Goal: Task Accomplishment & Management: Manage account settings

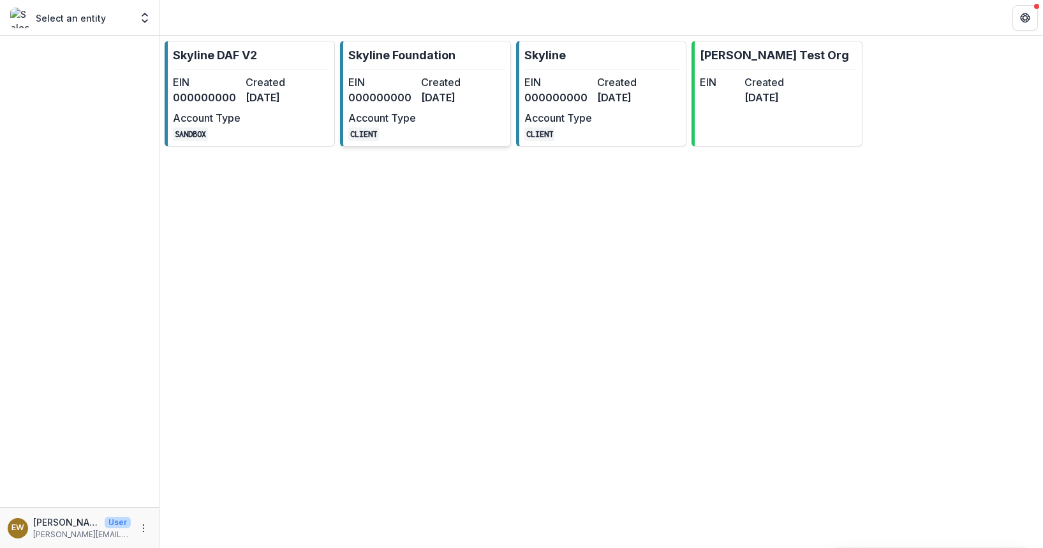
click at [418, 93] on div "EIN 000000000 Created 7 months ago Account Type CLIENT" at bounding box center [418, 108] width 140 height 66
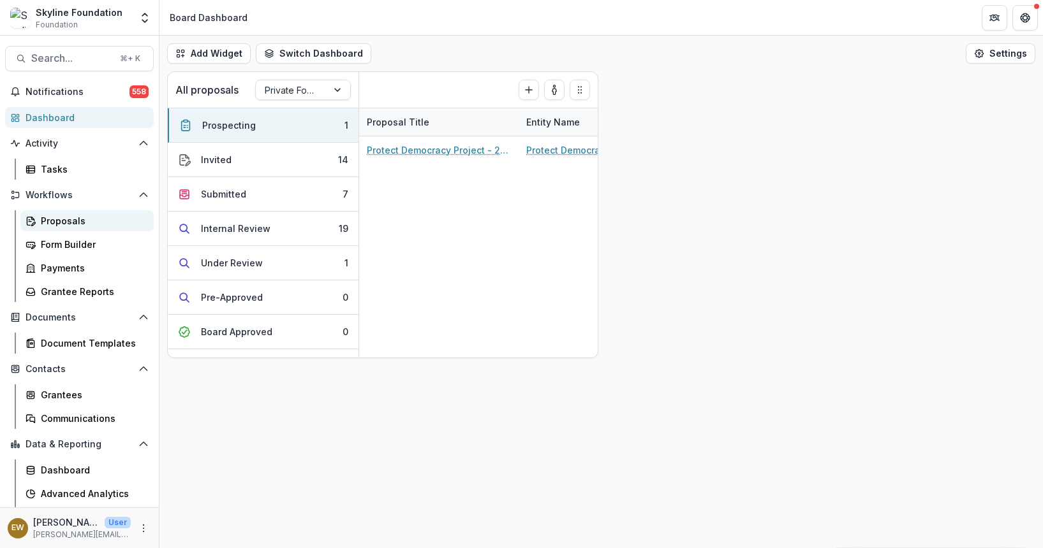
click at [81, 213] on link "Proposals" at bounding box center [86, 220] width 133 height 21
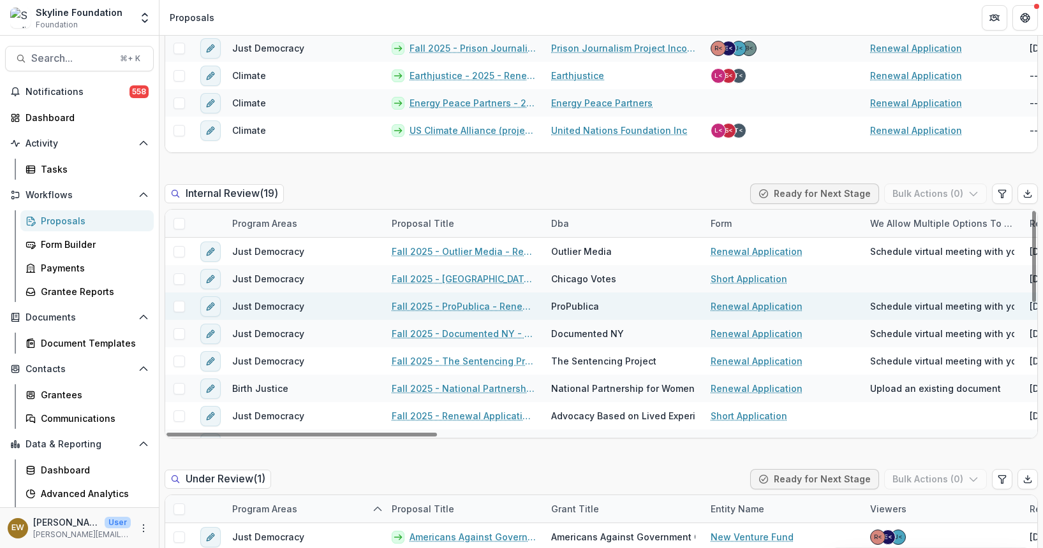
click at [480, 302] on link "Fall 2025 - ProPublica - Renewal Application" at bounding box center [464, 306] width 144 height 13
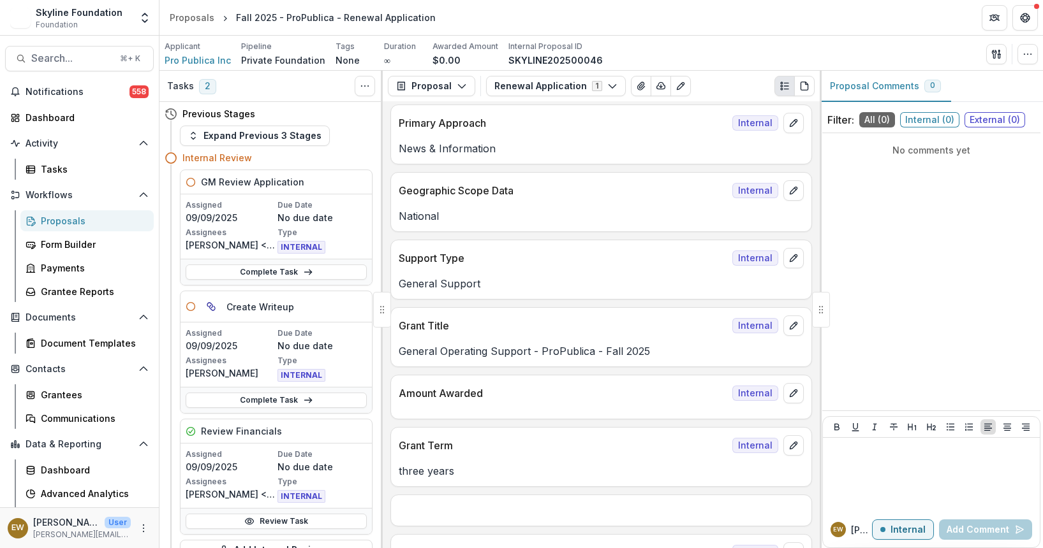
scroll to position [705, 0]
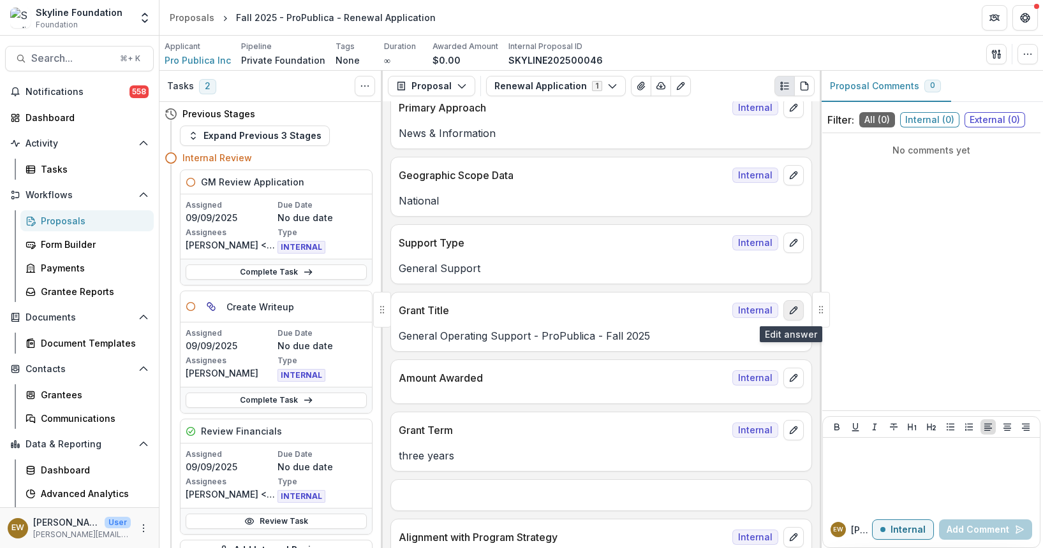
click at [788, 313] on icon "edit" at bounding box center [793, 310] width 10 height 10
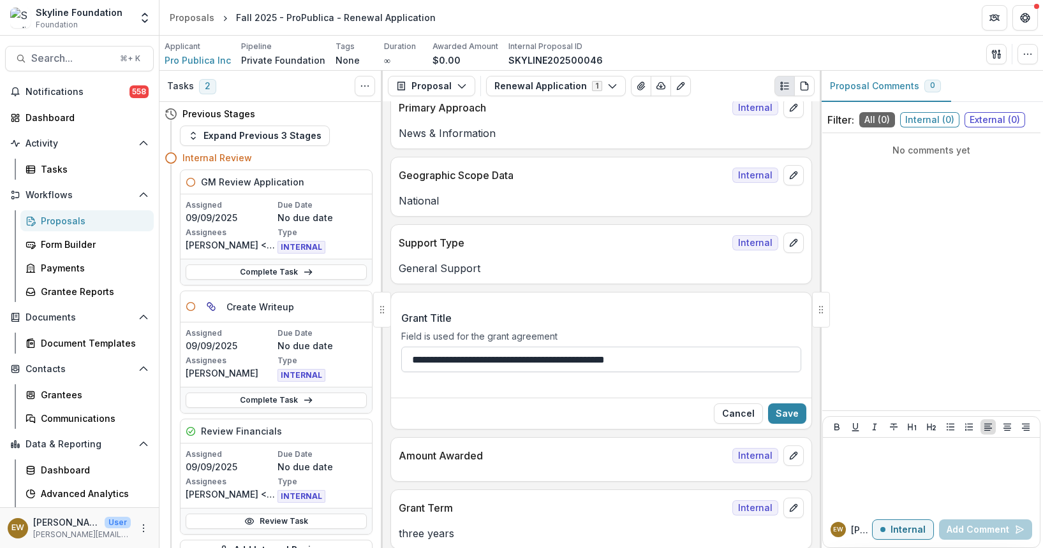
click at [496, 355] on input "**********" at bounding box center [601, 360] width 400 height 26
drag, startPoint x: 496, startPoint y: 355, endPoint x: 761, endPoint y: 356, distance: 264.7
click at [761, 356] on input "**********" at bounding box center [601, 360] width 400 height 26
type input "**********"
click at [797, 416] on button "Save" at bounding box center [787, 414] width 38 height 20
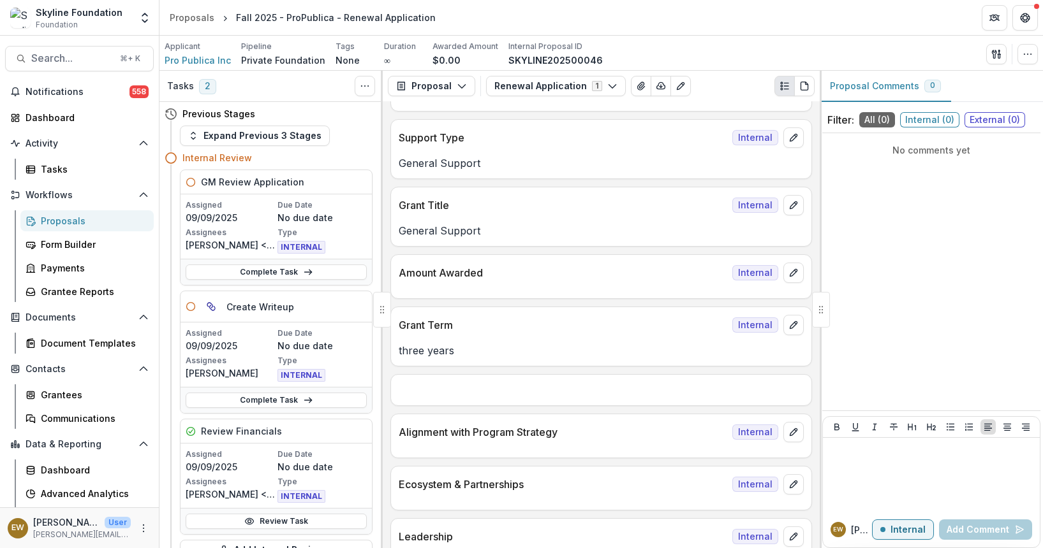
scroll to position [811, 0]
click at [789, 330] on icon "edit" at bounding box center [793, 325] width 10 height 10
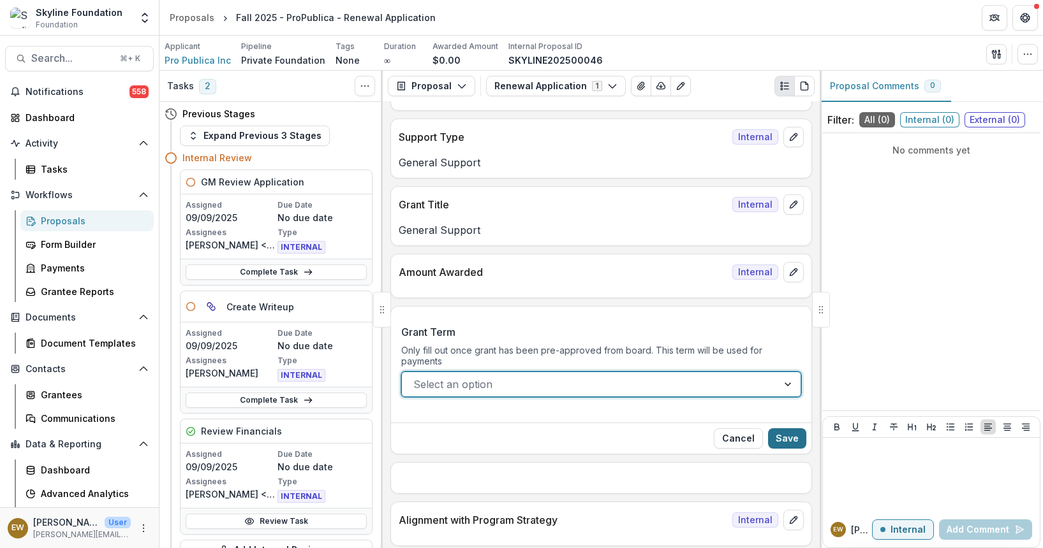
click at [793, 435] on button "Save" at bounding box center [787, 439] width 38 height 20
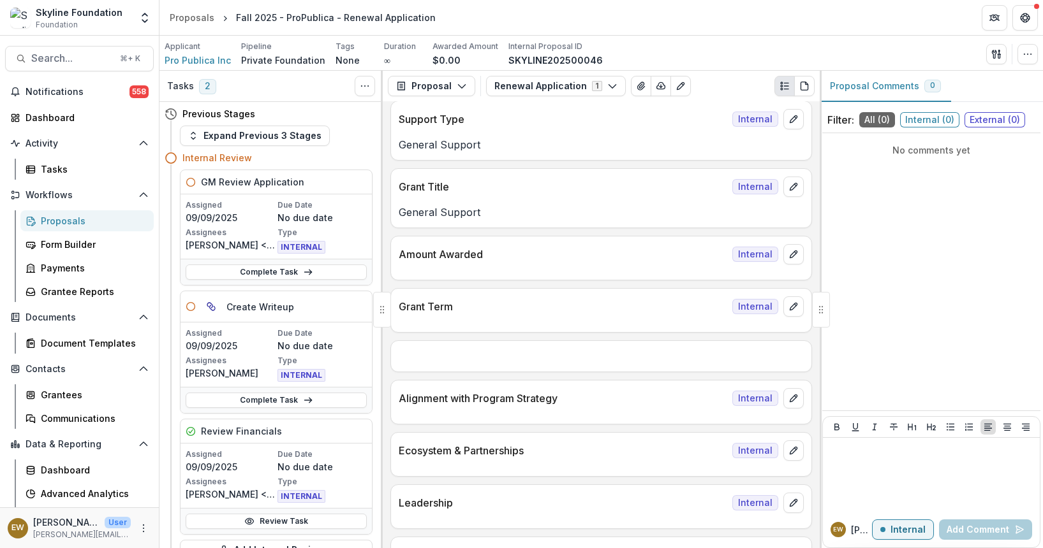
scroll to position [840, 0]
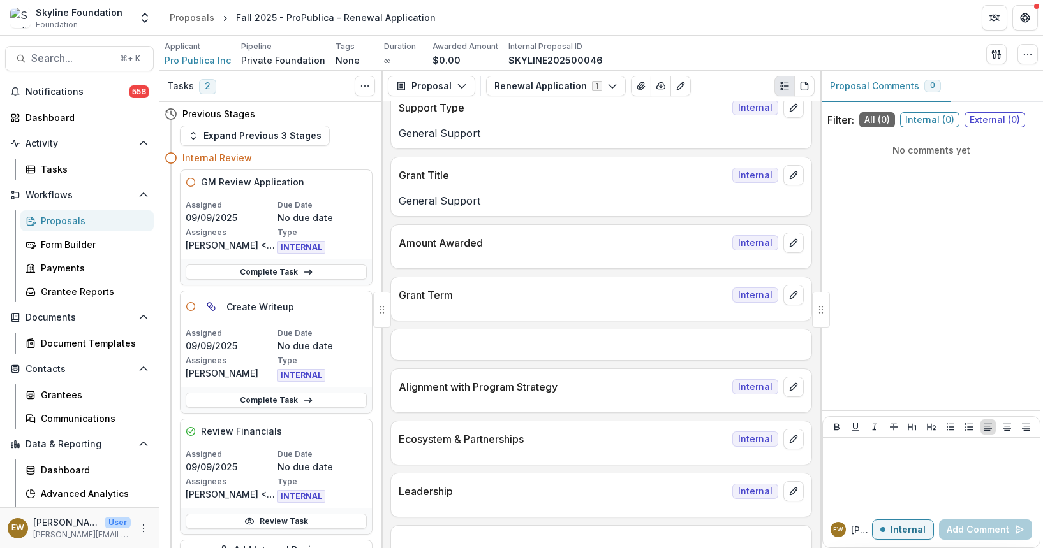
click at [429, 240] on p "Amount Awarded" at bounding box center [563, 242] width 328 height 15
drag, startPoint x: 429, startPoint y: 240, endPoint x: 499, endPoint y: 242, distance: 70.2
click at [499, 242] on p "Amount Awarded" at bounding box center [563, 242] width 328 height 15
drag, startPoint x: 499, startPoint y: 242, endPoint x: 393, endPoint y: 245, distance: 105.3
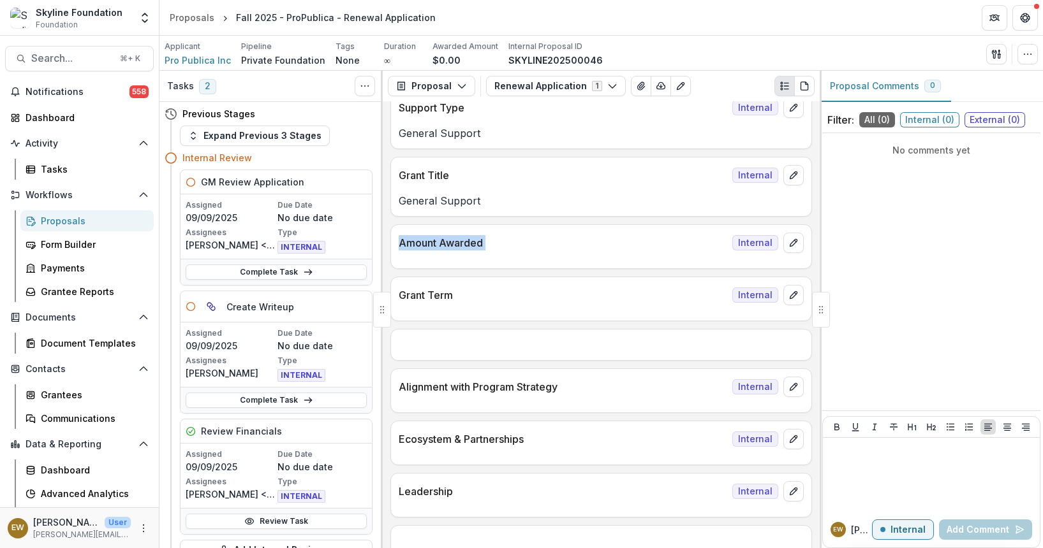
click at [393, 245] on div "Amount Awarded Internal" at bounding box center [601, 239] width 420 height 28
click at [424, 243] on p "Amount Awarded" at bounding box center [563, 242] width 328 height 15
drag, startPoint x: 424, startPoint y: 243, endPoint x: 526, endPoint y: 221, distance: 104.5
click at [522, 230] on div "Amount Awarded Internal" at bounding box center [601, 239] width 420 height 28
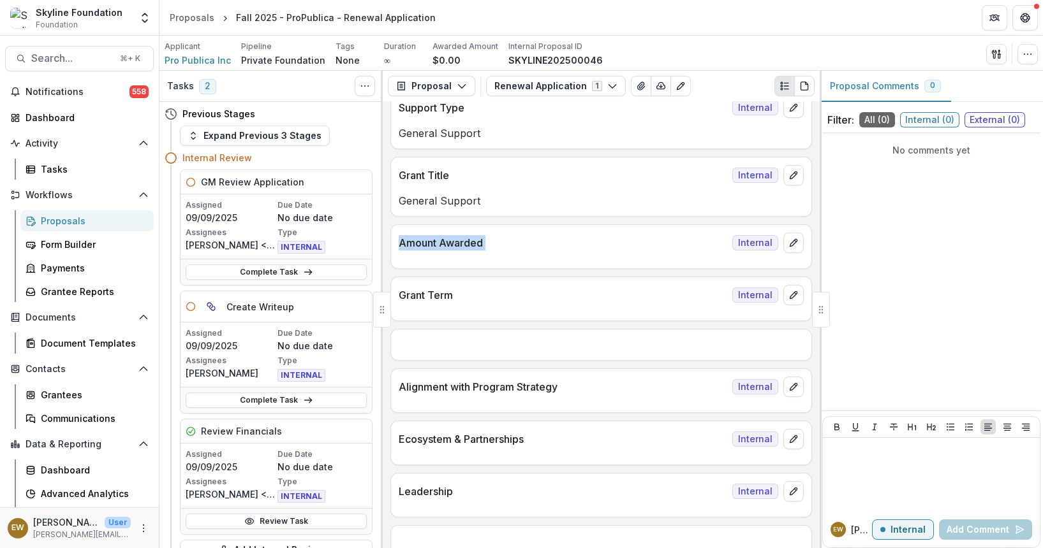
click at [497, 231] on div "Amount Awarded Internal" at bounding box center [601, 239] width 420 height 28
drag, startPoint x: 497, startPoint y: 231, endPoint x: 561, endPoint y: 250, distance: 67.0
click at [582, 255] on div "Amount Awarded Internal" at bounding box center [601, 246] width 422 height 45
click at [449, 245] on p "Amount Awarded" at bounding box center [563, 242] width 328 height 15
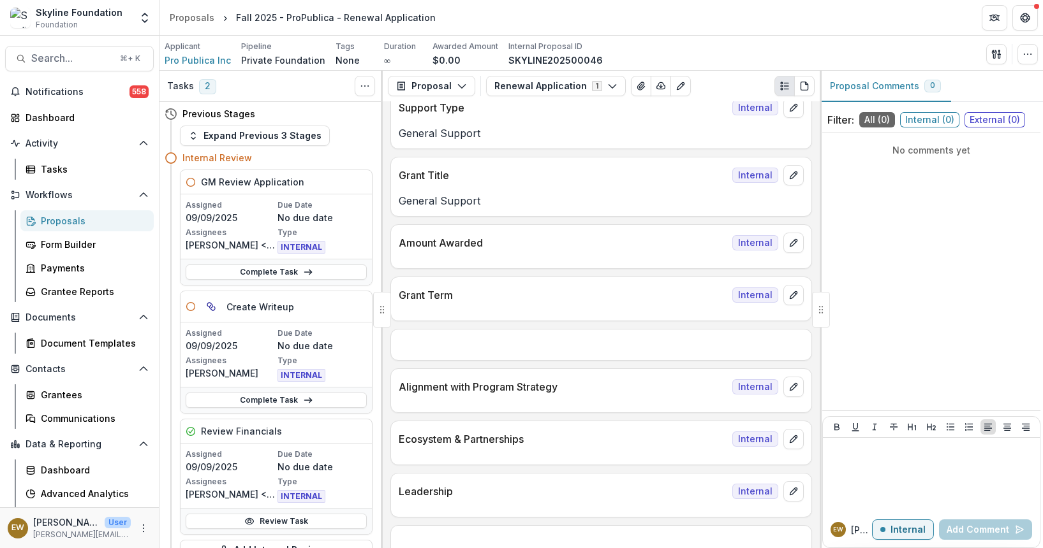
click at [449, 244] on p "Amount Awarded" at bounding box center [563, 242] width 328 height 15
click at [449, 245] on p "Amount Awarded" at bounding box center [563, 242] width 328 height 15
click at [425, 243] on p "Amount Awarded" at bounding box center [563, 242] width 328 height 15
drag, startPoint x: 425, startPoint y: 243, endPoint x: 490, endPoint y: 248, distance: 65.2
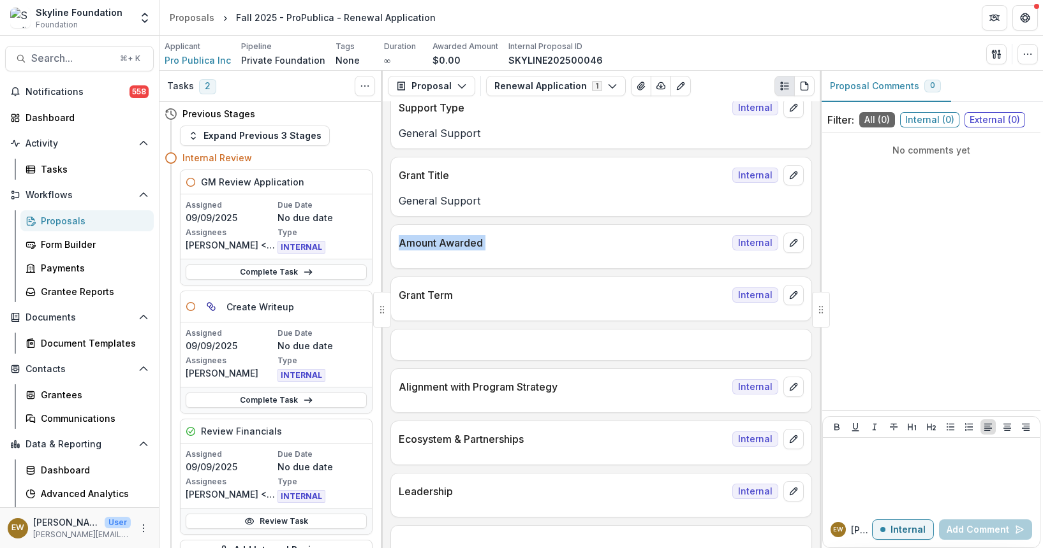
click at [490, 248] on p "Amount Awarded" at bounding box center [563, 242] width 328 height 15
click at [515, 243] on p "Amount Awarded" at bounding box center [563, 242] width 328 height 15
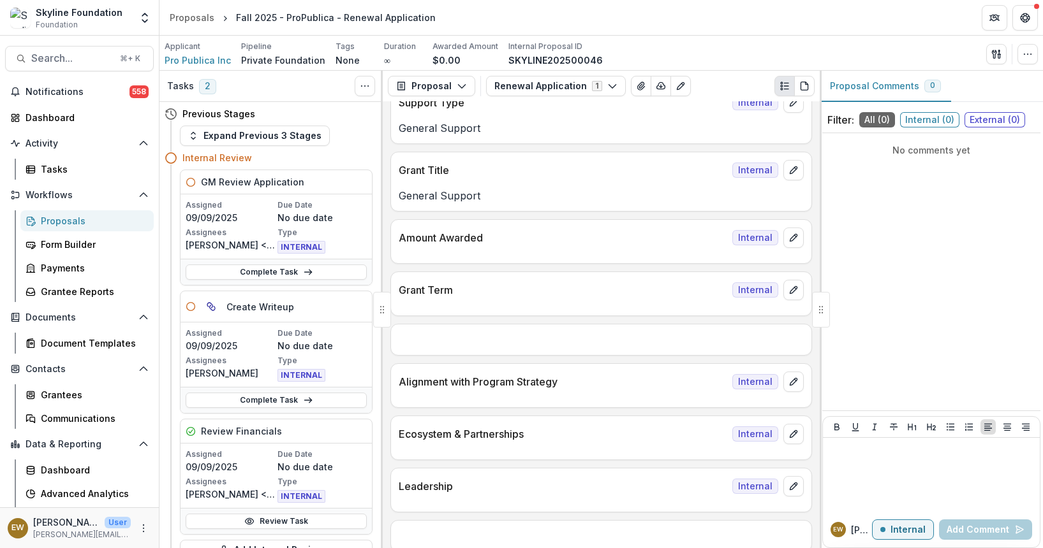
scroll to position [842, 0]
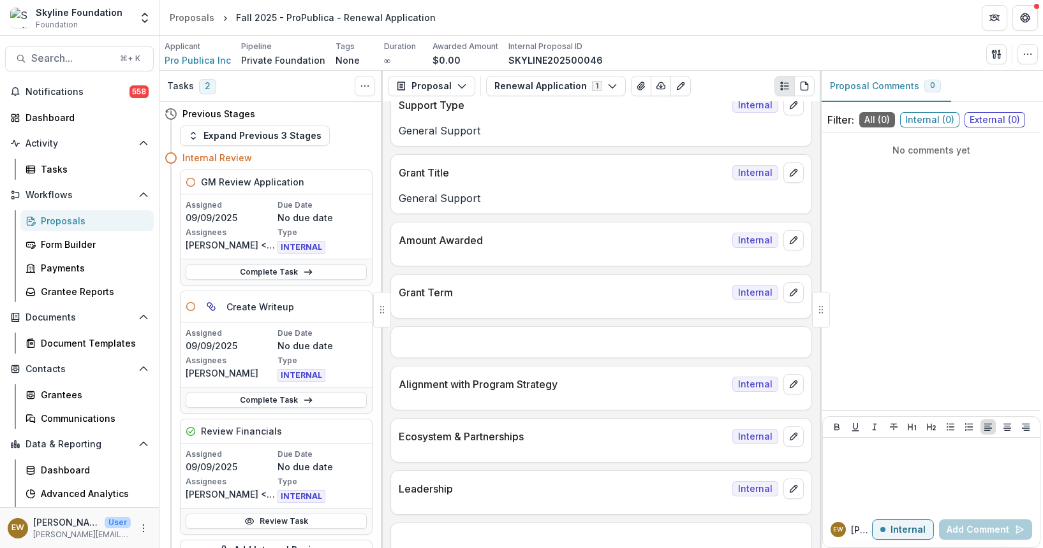
click at [461, 203] on p "General Support" at bounding box center [601, 198] width 405 height 15
click at [480, 202] on p "General Support" at bounding box center [601, 198] width 405 height 15
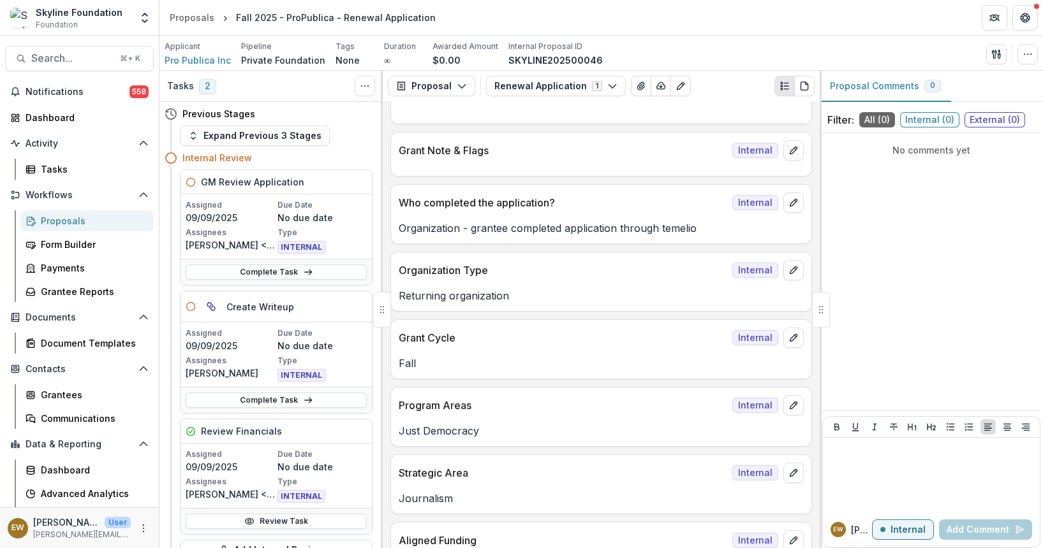
scroll to position [0, 0]
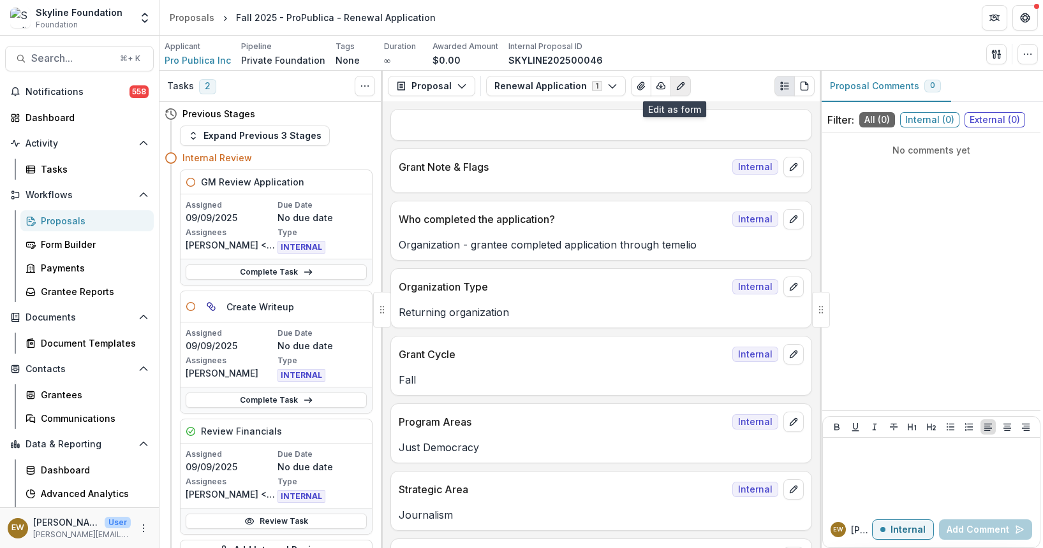
click at [681, 87] on button "Edit as form" at bounding box center [680, 86] width 20 height 20
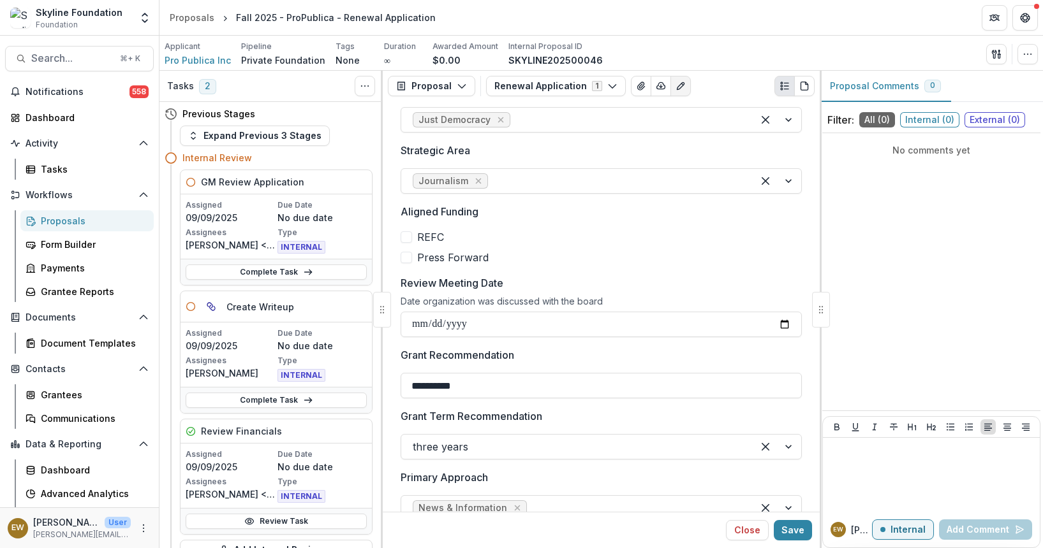
scroll to position [371, 0]
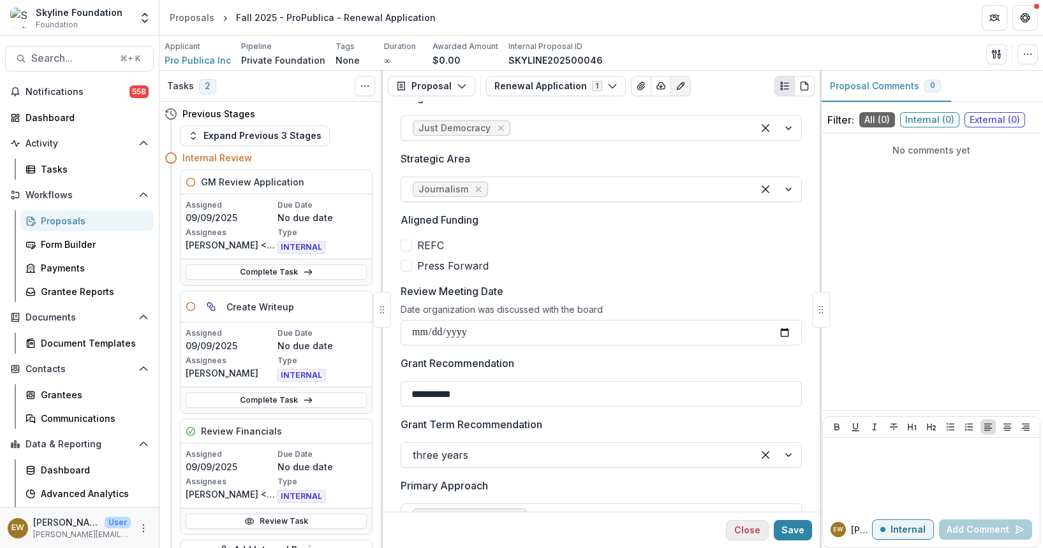
click at [754, 527] on button "Close" at bounding box center [747, 530] width 43 height 20
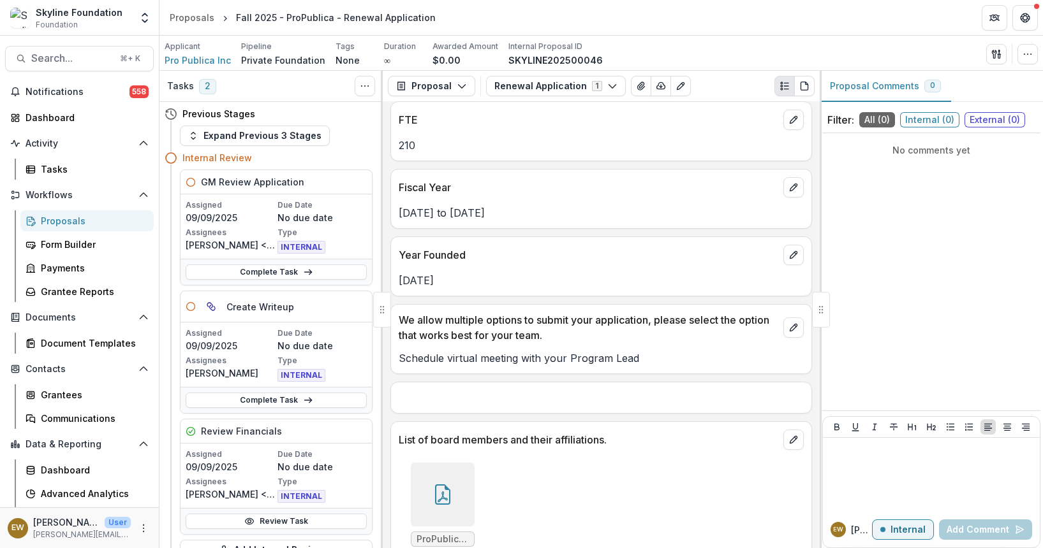
scroll to position [2762, 0]
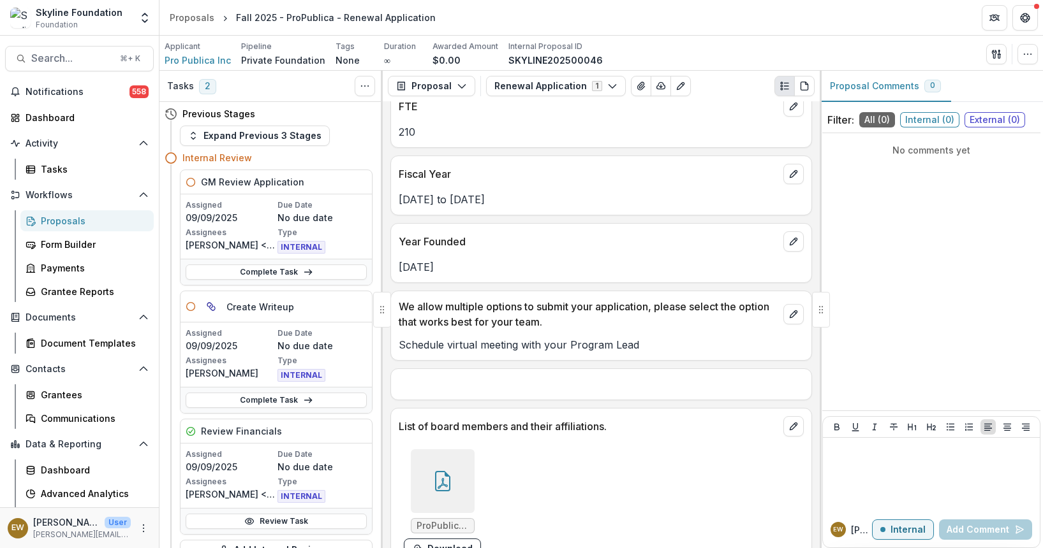
click at [407, 242] on p "Year Founded" at bounding box center [588, 241] width 379 height 15
drag, startPoint x: 407, startPoint y: 242, endPoint x: 469, endPoint y: 268, distance: 68.0
click at [469, 268] on div "Year Founded [DATE]" at bounding box center [601, 253] width 422 height 60
click at [469, 268] on p "[DATE]" at bounding box center [601, 267] width 405 height 15
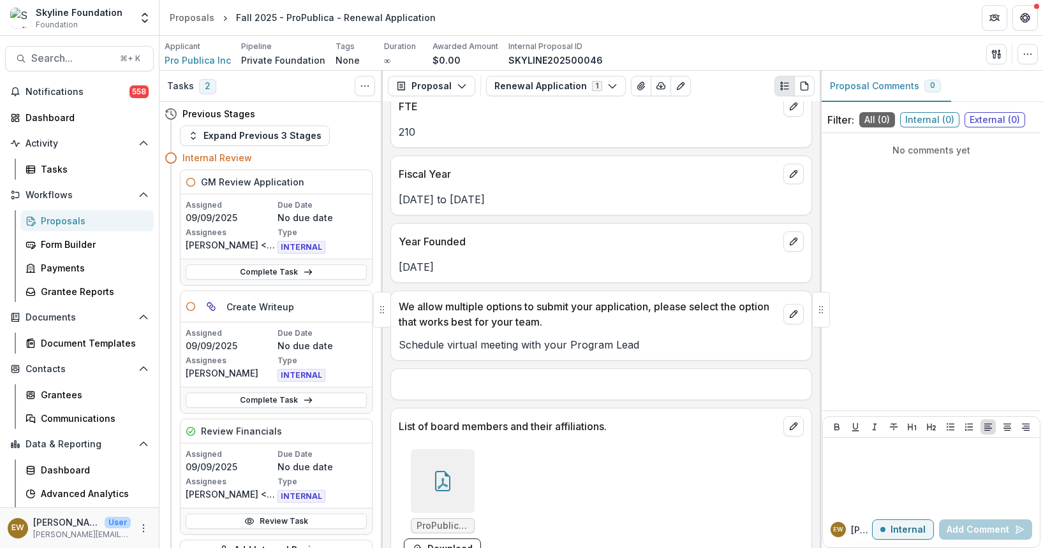
click at [469, 268] on p "[DATE]" at bounding box center [601, 267] width 405 height 15
click at [464, 249] on p "Year Founded" at bounding box center [588, 241] width 379 height 15
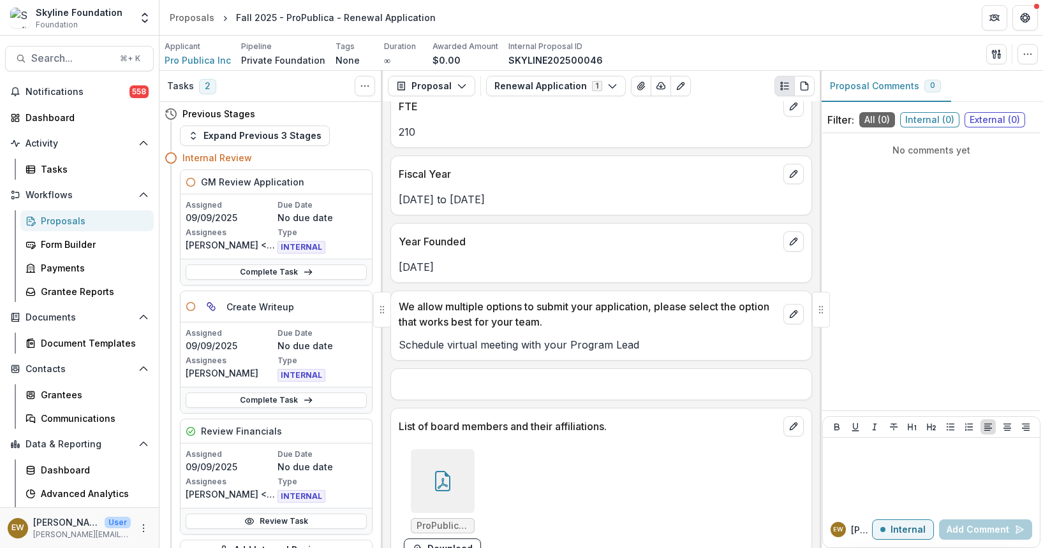
click at [461, 272] on p "[DATE]" at bounding box center [601, 267] width 405 height 15
click at [505, 237] on p "Year Founded" at bounding box center [588, 241] width 379 height 15
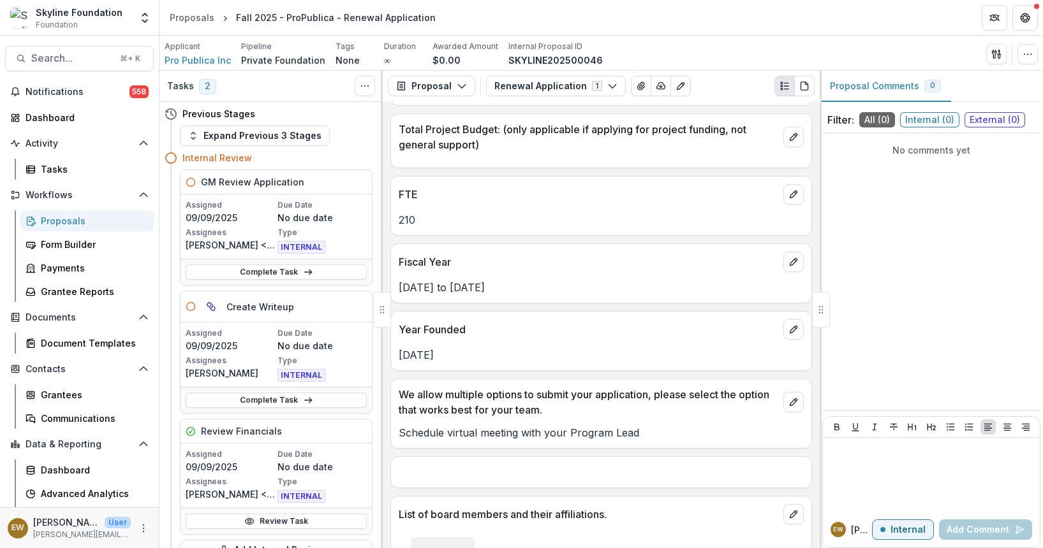
scroll to position [2675, 0]
click at [443, 355] on p "[DATE]" at bounding box center [601, 353] width 405 height 15
click at [792, 325] on icon "edit" at bounding box center [793, 328] width 7 height 7
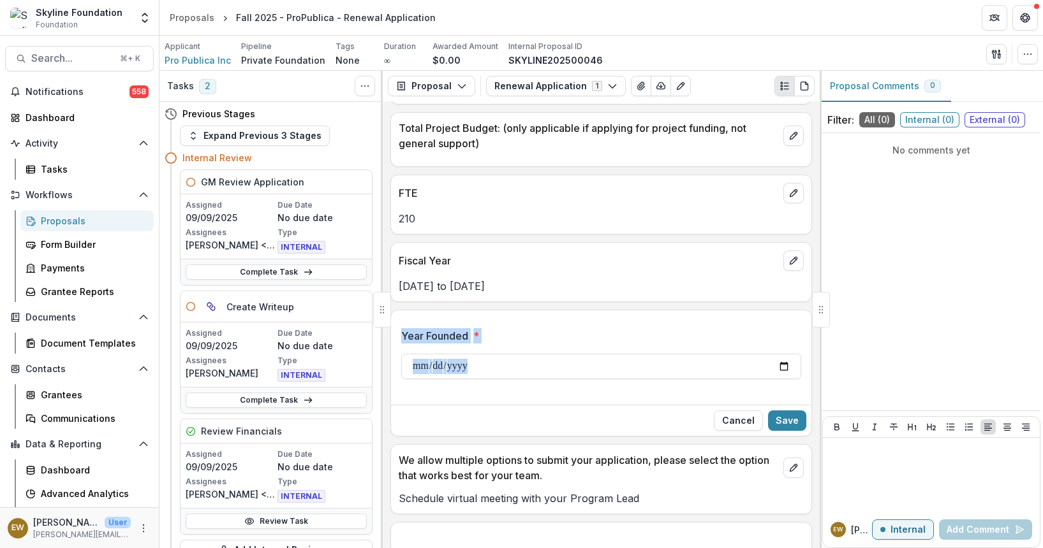
click at [710, 327] on div "**********" at bounding box center [601, 359] width 400 height 82
click at [564, 367] on input "**********" at bounding box center [601, 367] width 400 height 26
click at [435, 369] on input "**********" at bounding box center [601, 367] width 400 height 26
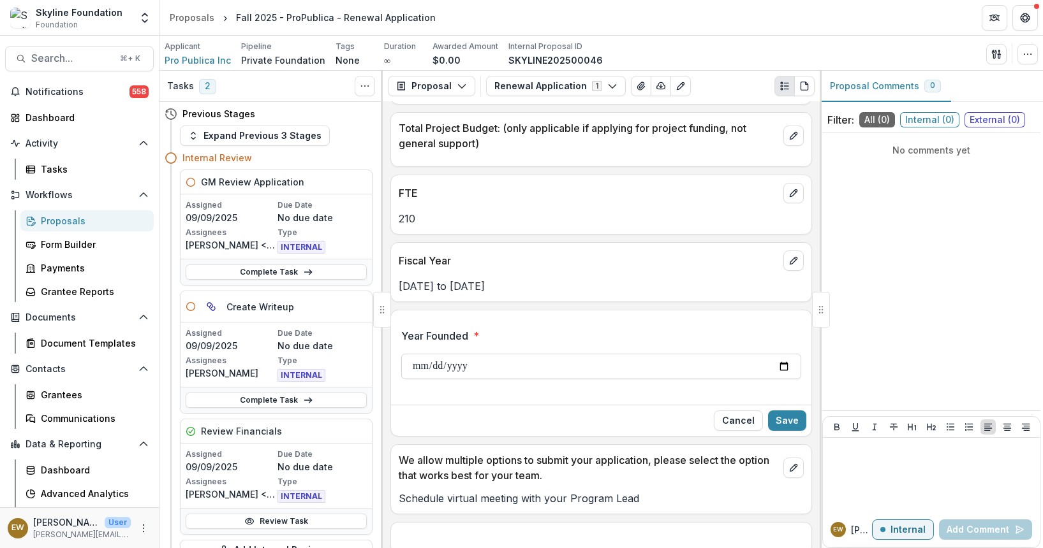
click at [487, 368] on input "**********" at bounding box center [601, 367] width 400 height 26
click at [470, 369] on input "**********" at bounding box center [601, 367] width 400 height 26
click at [723, 415] on button "Cancel" at bounding box center [738, 421] width 49 height 20
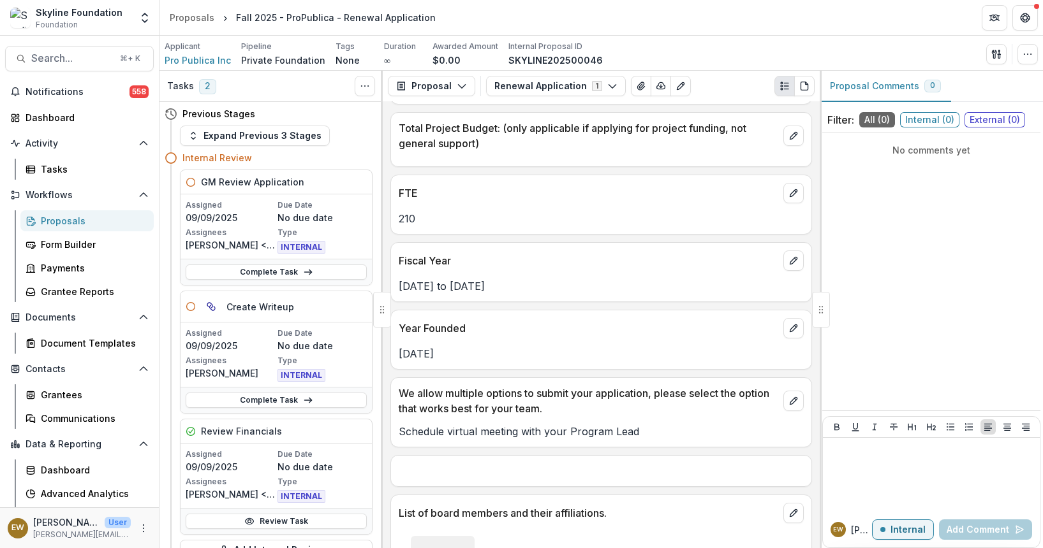
scroll to position [2678, 0]
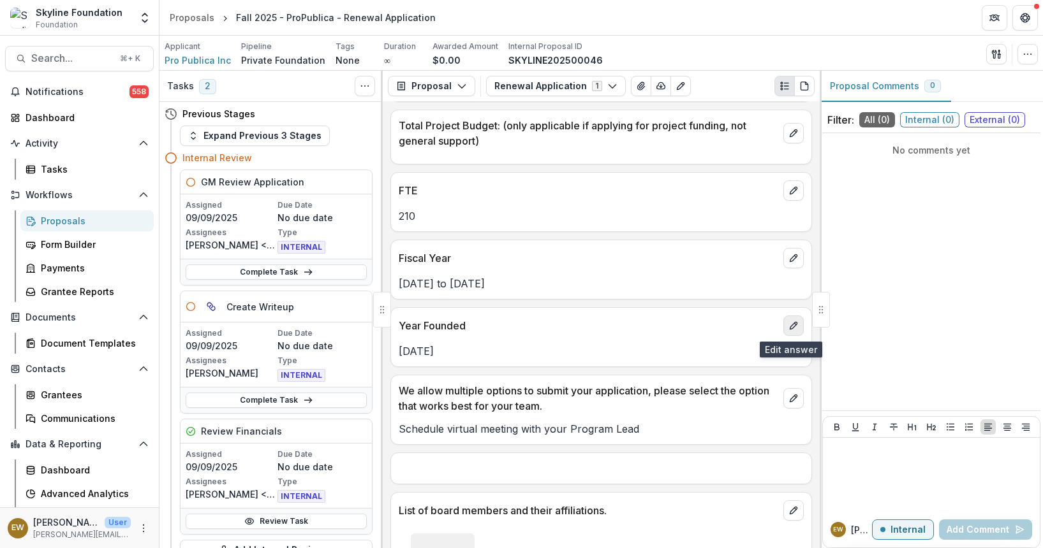
click at [791, 327] on icon "edit" at bounding box center [793, 326] width 10 height 10
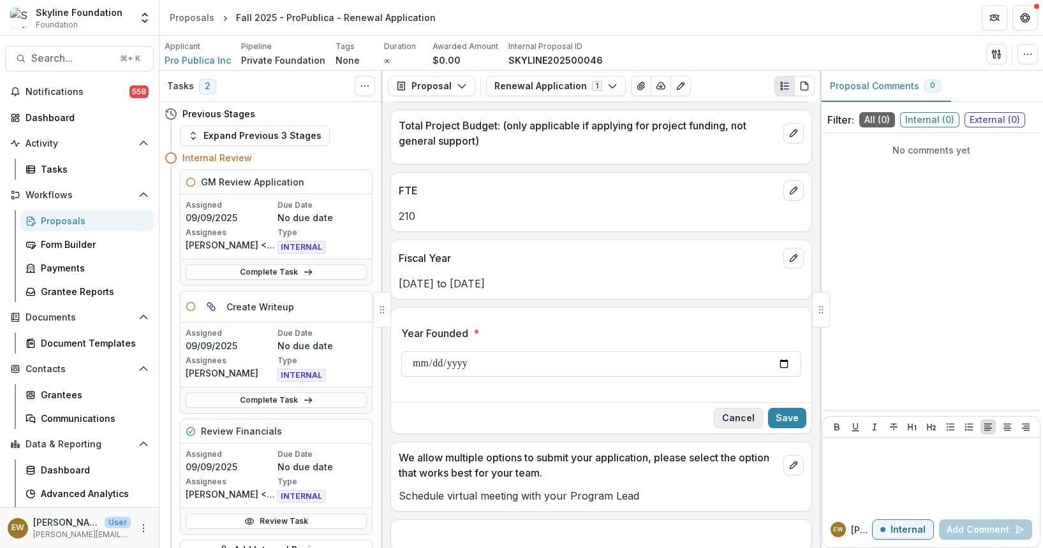
click at [739, 411] on button "Cancel" at bounding box center [738, 418] width 49 height 20
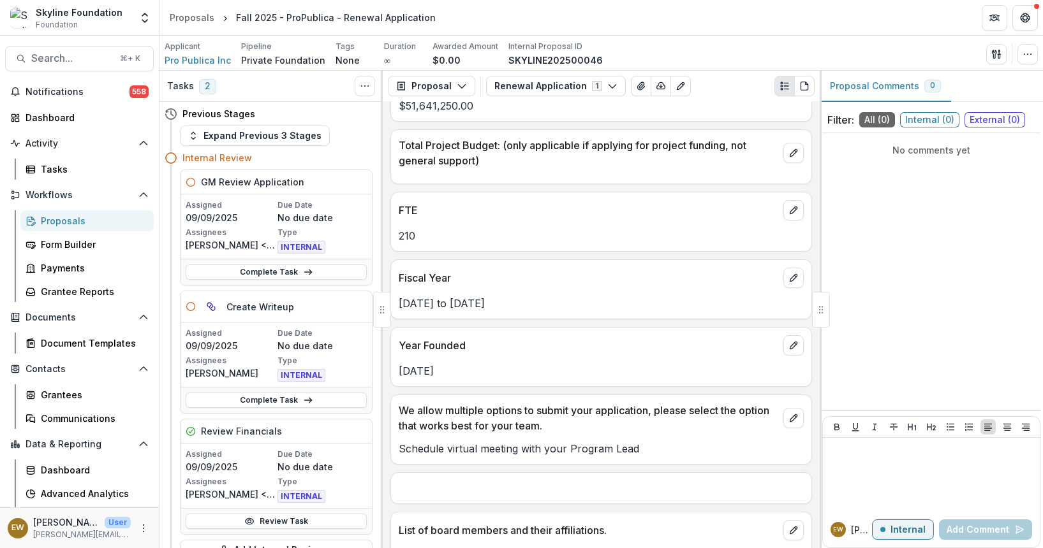
scroll to position [2656, 0]
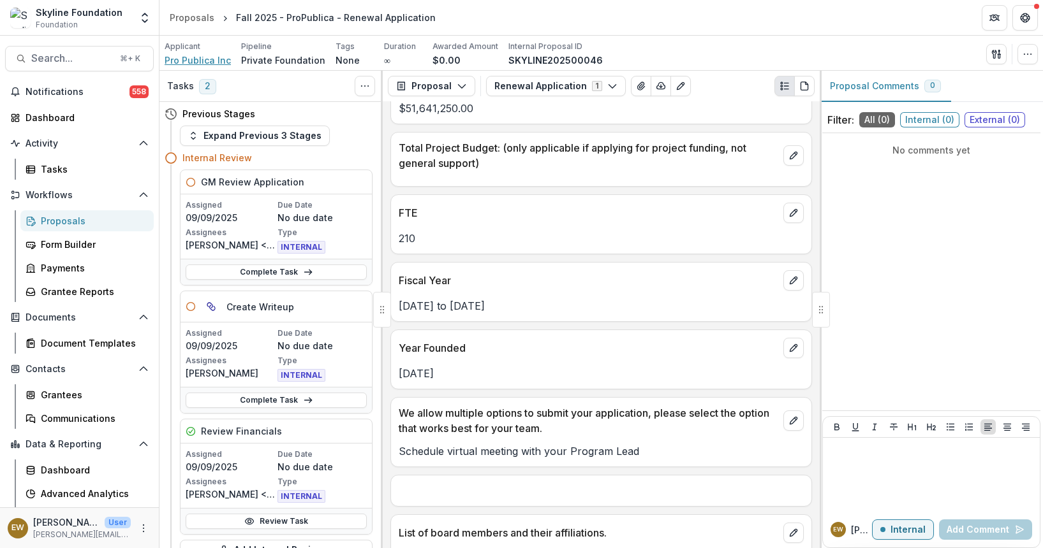
click at [198, 59] on span "Pro Publica Inc" at bounding box center [198, 60] width 66 height 13
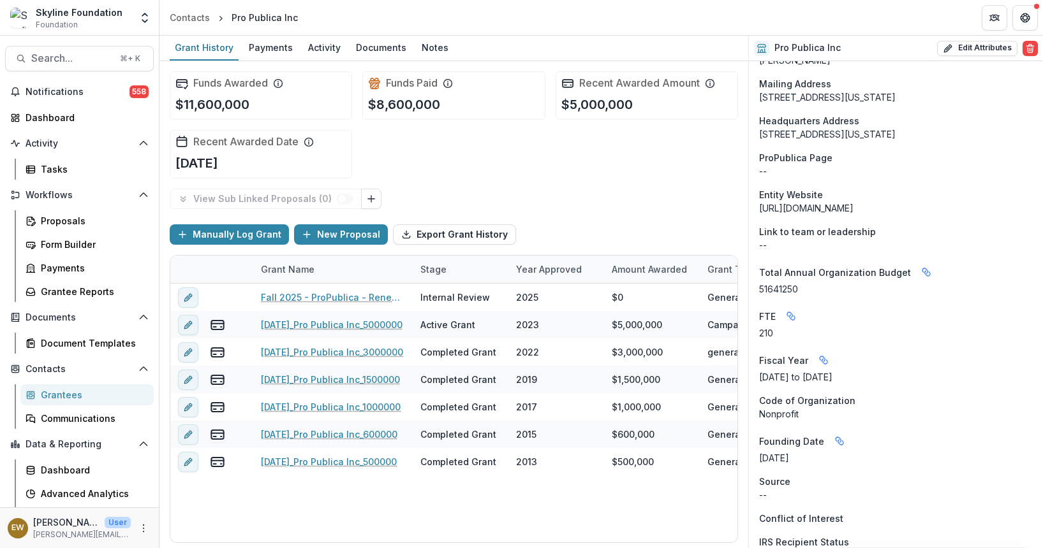
scroll to position [876, 0]
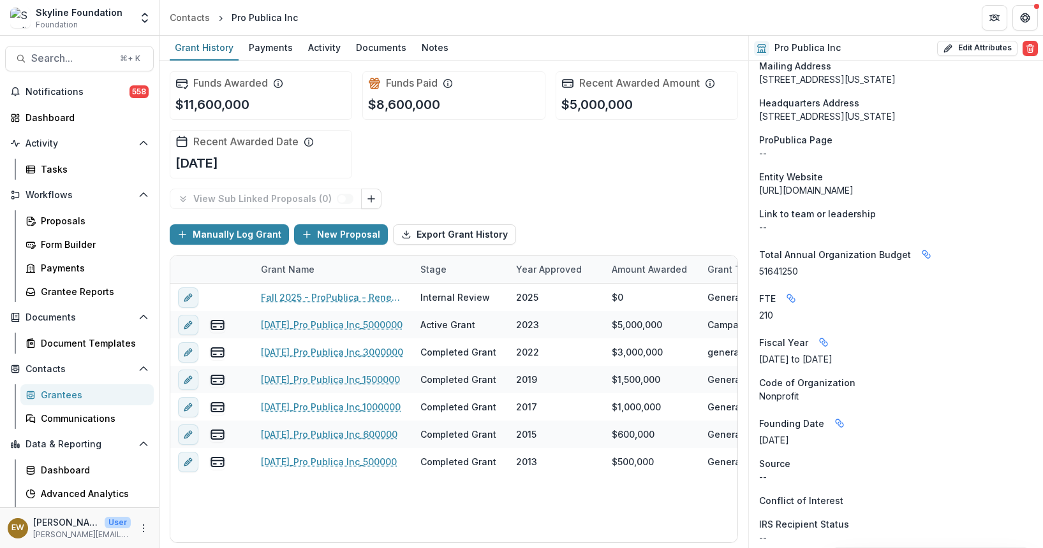
drag, startPoint x: 821, startPoint y: 442, endPoint x: 753, endPoint y: 425, distance: 69.8
click at [753, 425] on div "Onboarding Completed DBA ProPublica Acronym -- Status Active Grantee Previous G…" at bounding box center [896, 253] width 294 height 2136
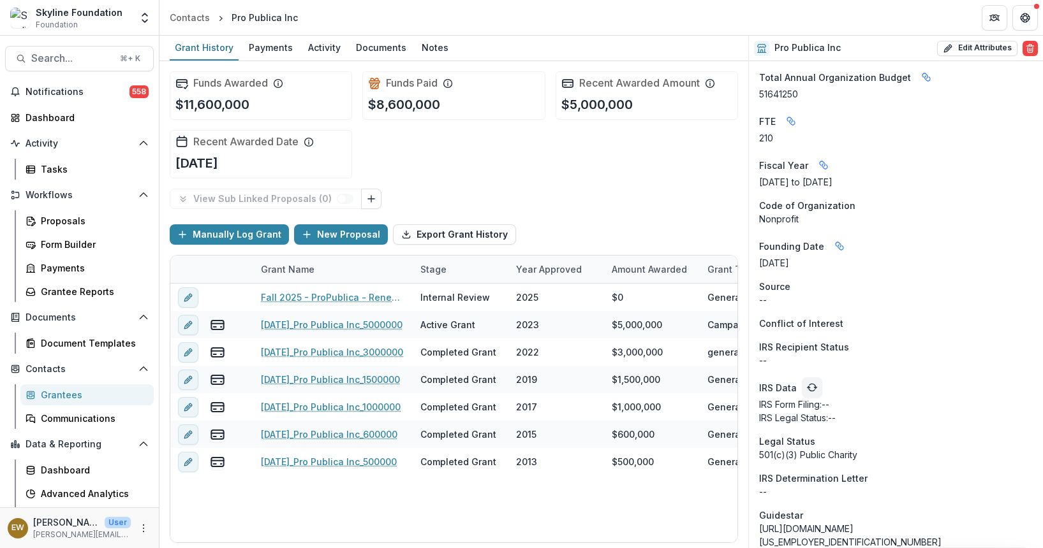
scroll to position [973, 0]
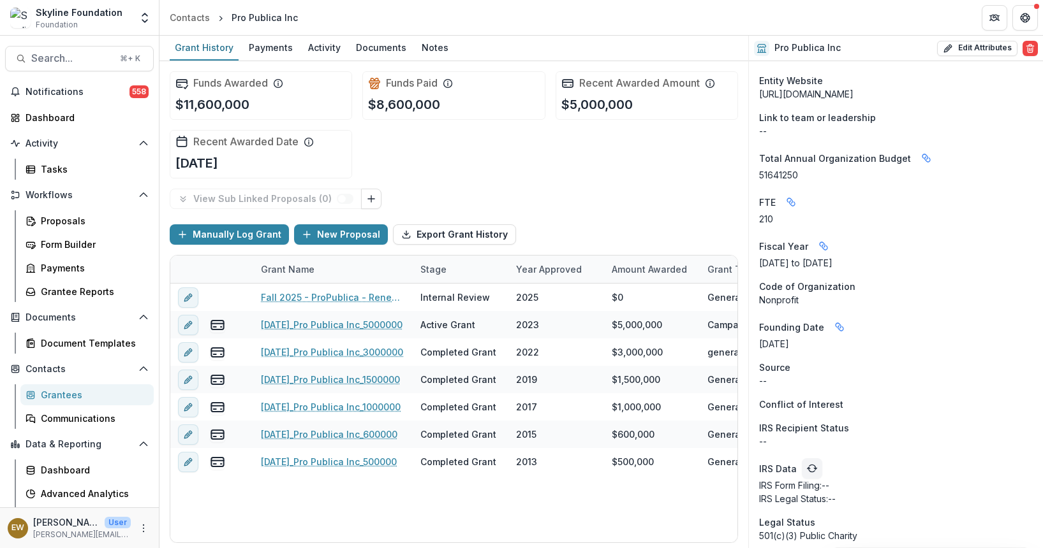
click at [886, 363] on div "Source" at bounding box center [896, 367] width 274 height 13
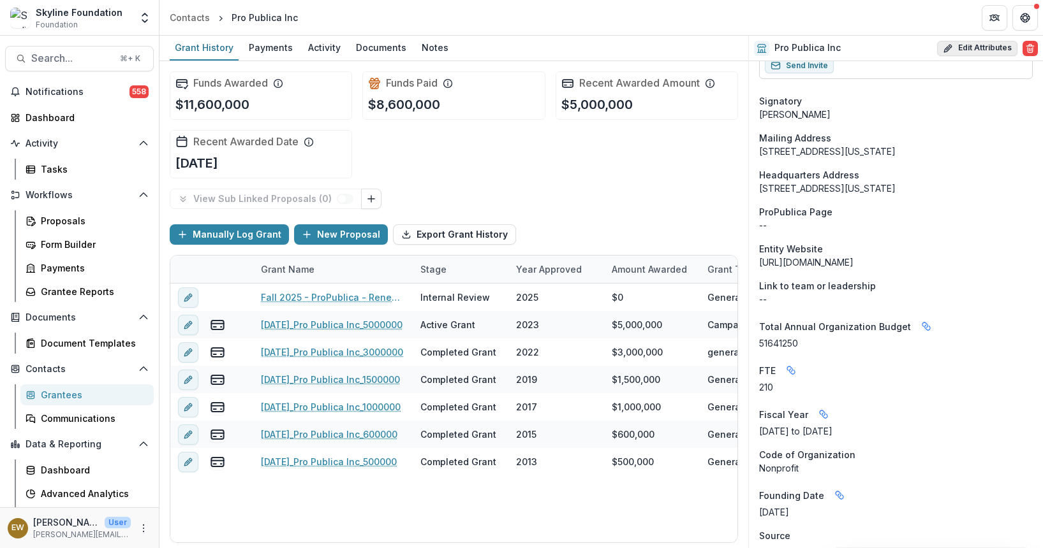
scroll to position [805, 0]
click at [968, 50] on button "Edit Attributes" at bounding box center [977, 48] width 80 height 15
select select
select select "**********"
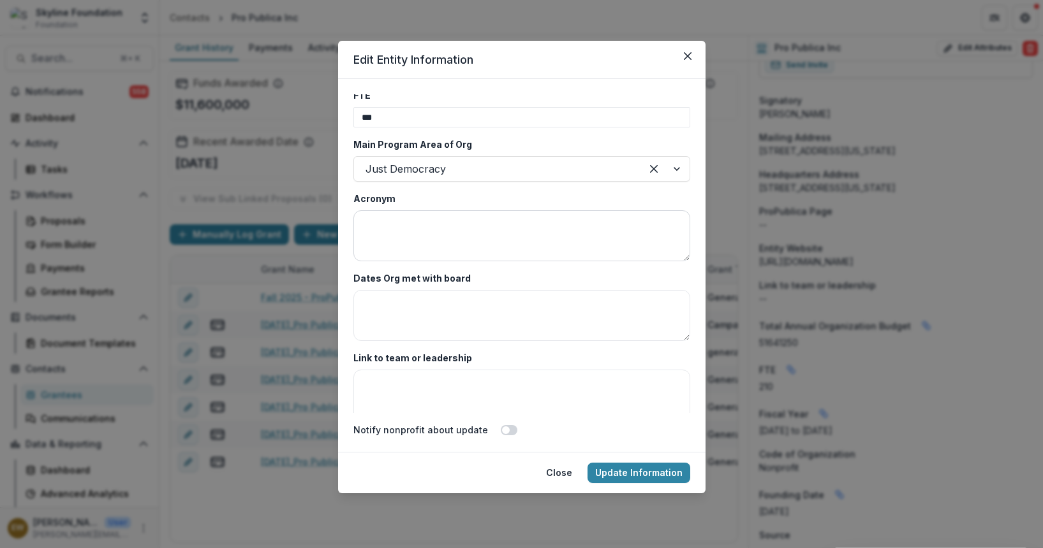
scroll to position [2439, 0]
click at [555, 480] on button "Close" at bounding box center [558, 473] width 41 height 20
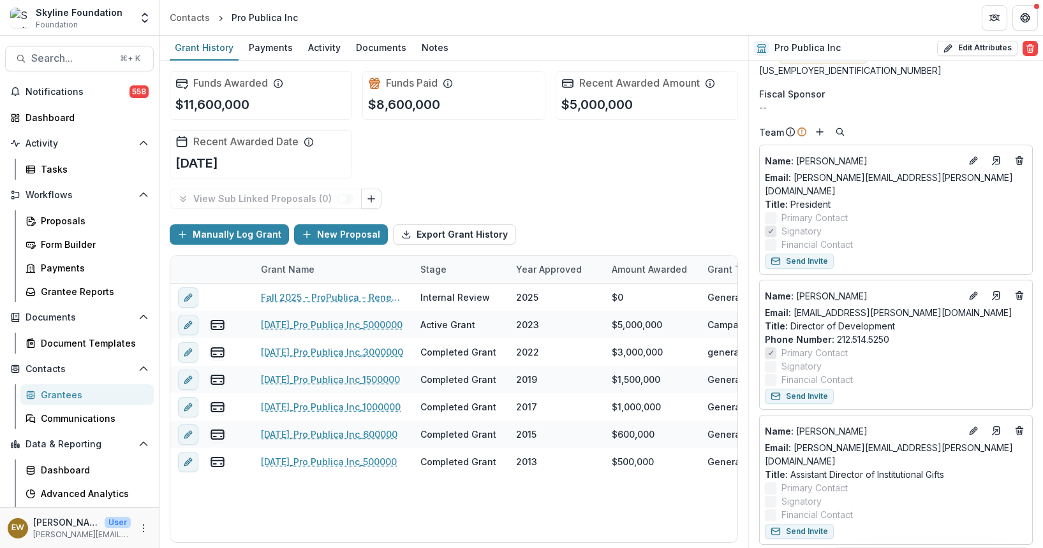
scroll to position [349, 0]
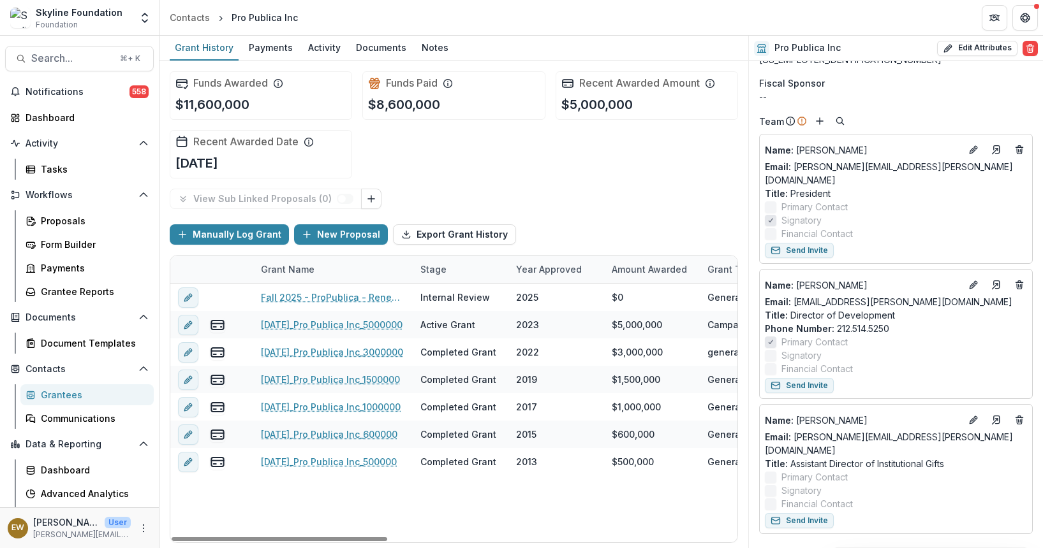
drag, startPoint x: 895, startPoint y: 365, endPoint x: 935, endPoint y: 364, distance: 40.2
click at [892, 383] on div "Name : [PERSON_NAME] Email: [PERSON_NAME][EMAIL_ADDRESS][PERSON_NAME][DOMAIN_NA…" at bounding box center [896, 334] width 274 height 130
click at [945, 349] on label "Signatory" at bounding box center [896, 355] width 262 height 13
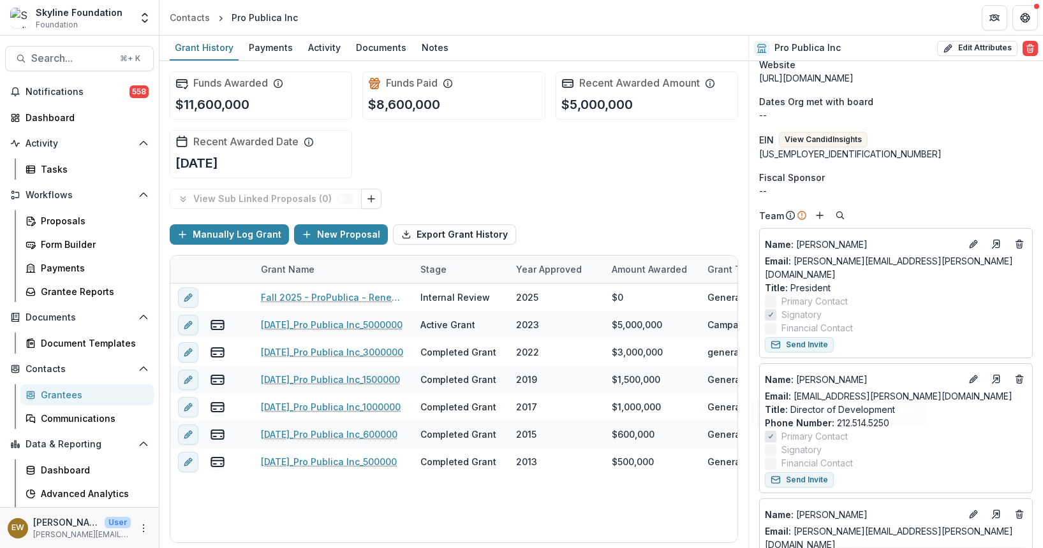
scroll to position [81, 0]
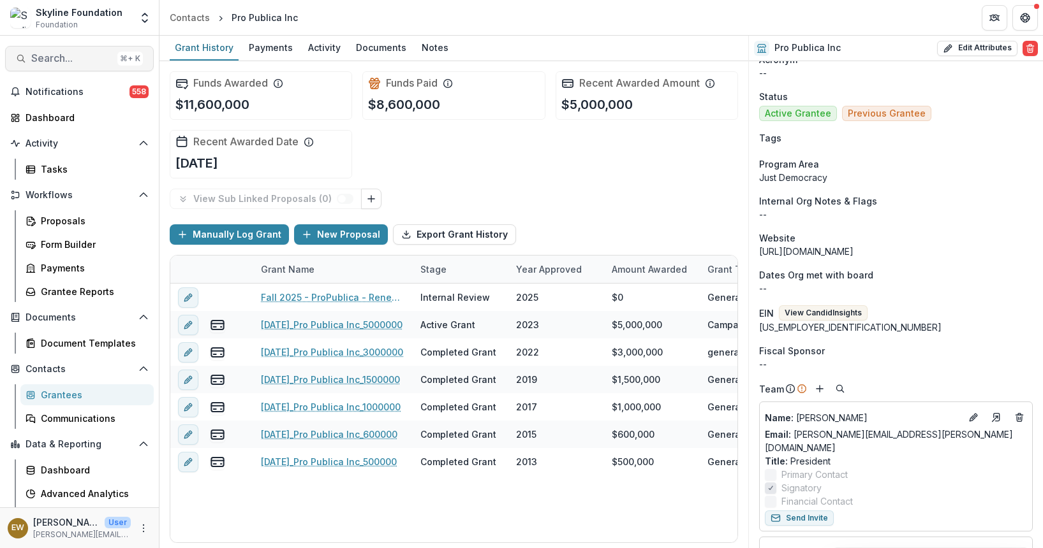
click at [73, 54] on span "Search..." at bounding box center [71, 58] width 81 height 12
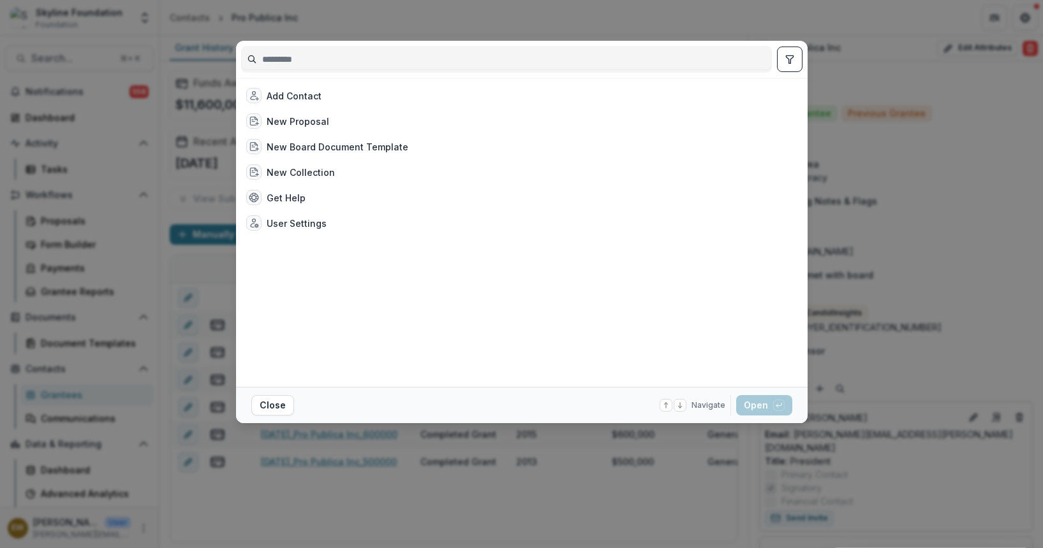
click at [467, 62] on input at bounding box center [506, 59] width 529 height 20
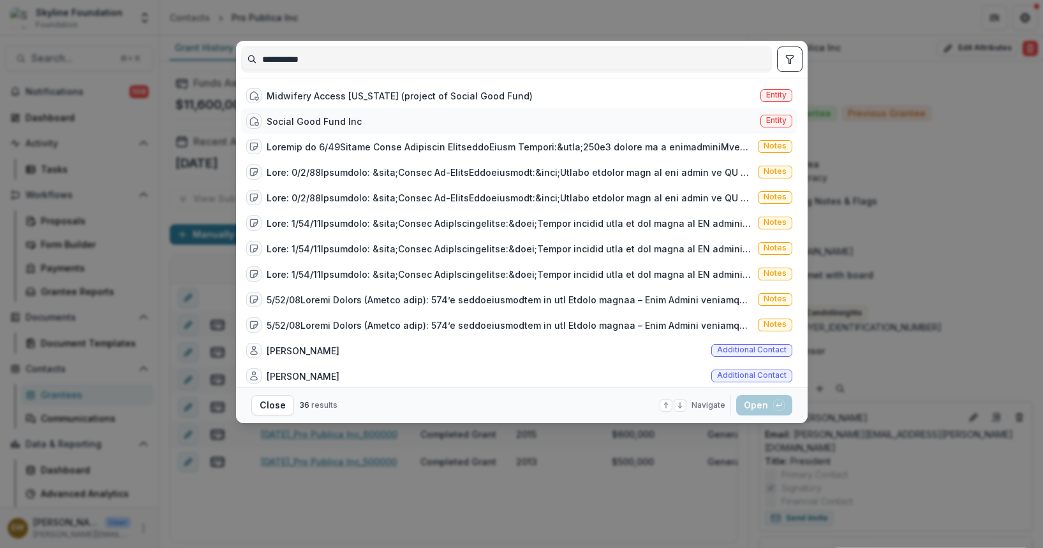
type input "**********"
click at [410, 117] on div "Social Good Fund Inc Entity" at bounding box center [519, 121] width 556 height 26
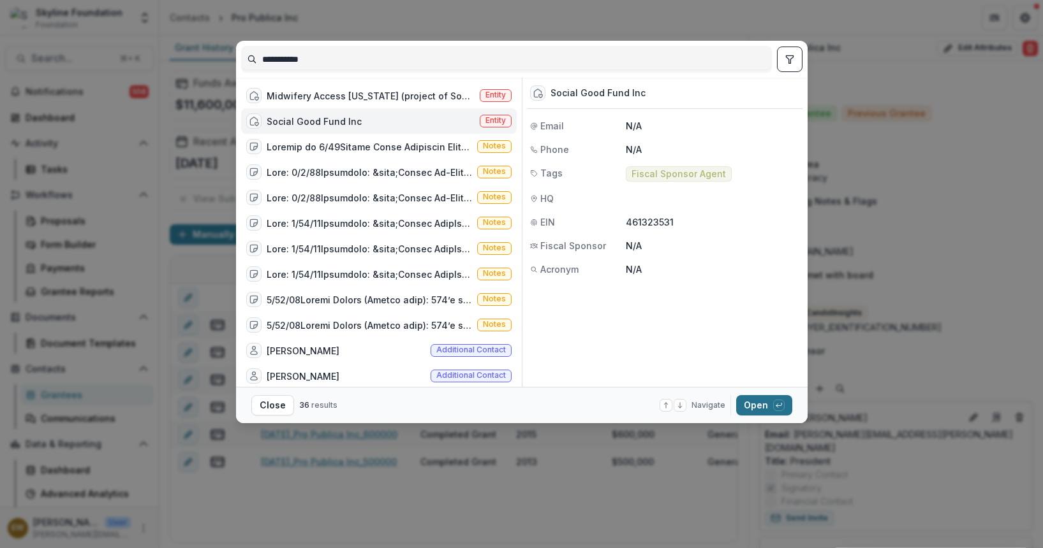
click at [747, 408] on button "Open with enter key" at bounding box center [764, 405] width 56 height 20
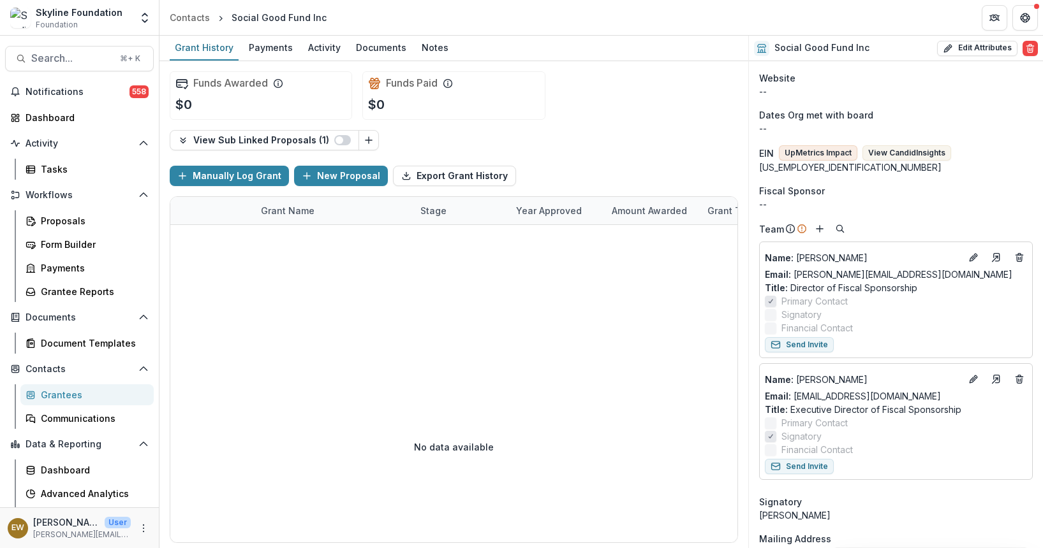
scroll to position [75, 0]
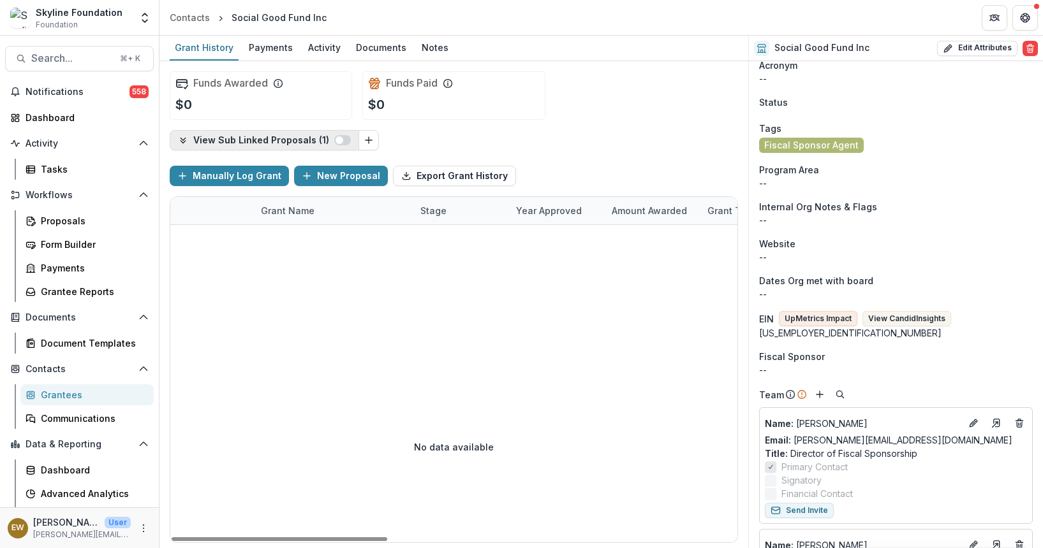
click at [347, 131] on button "View Sub Linked Proposals ( 1 )" at bounding box center [264, 140] width 189 height 20
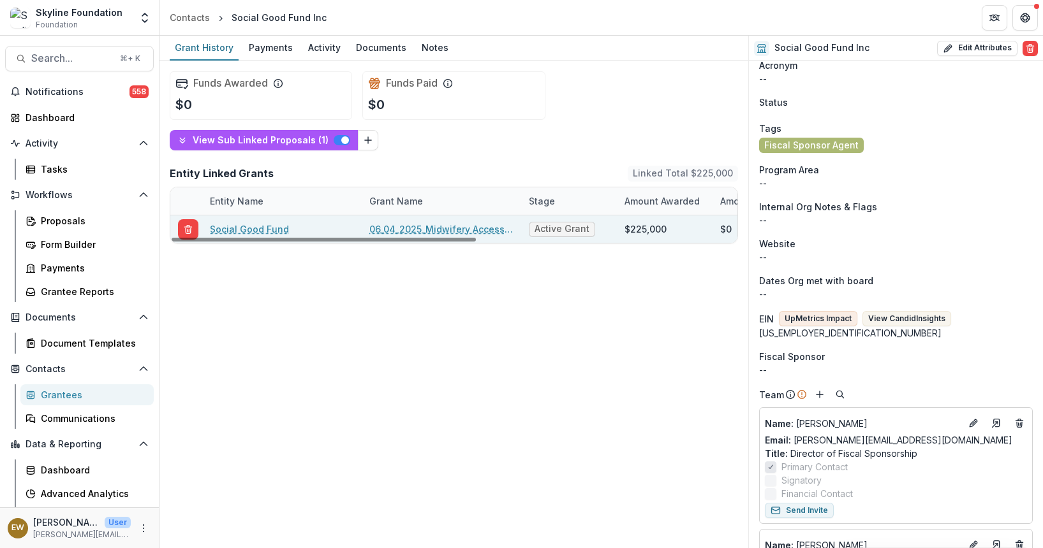
click at [469, 228] on link "06_04_2025_Midwifery AccessCA_$225,000" at bounding box center [441, 229] width 144 height 13
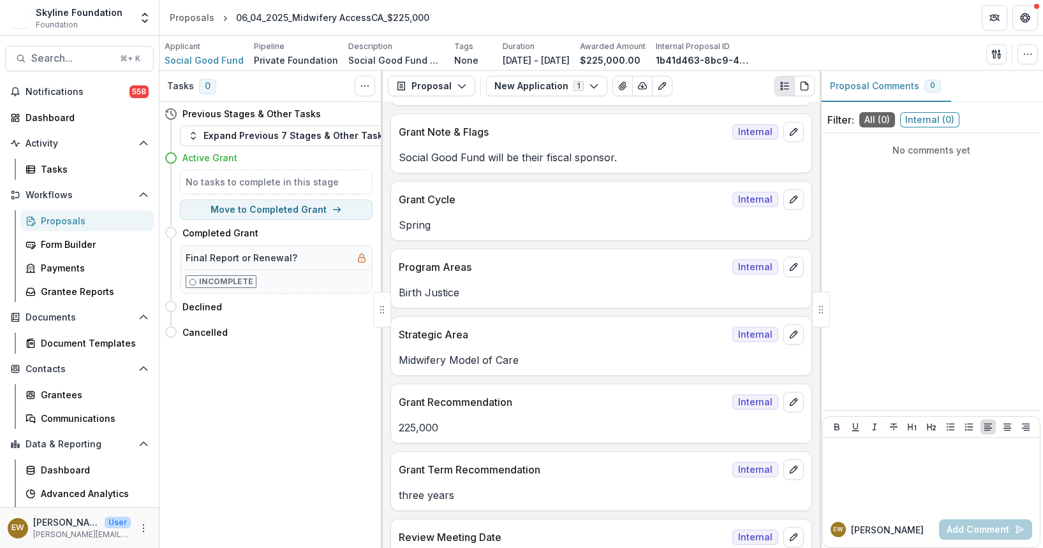
scroll to position [75, 0]
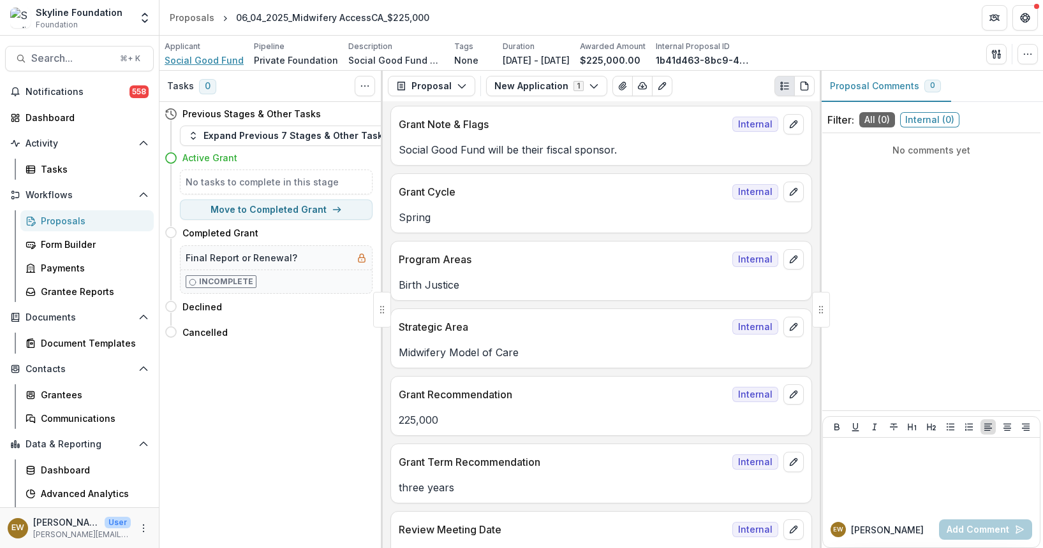
click at [210, 63] on span "Social Good Fund" at bounding box center [204, 60] width 79 height 13
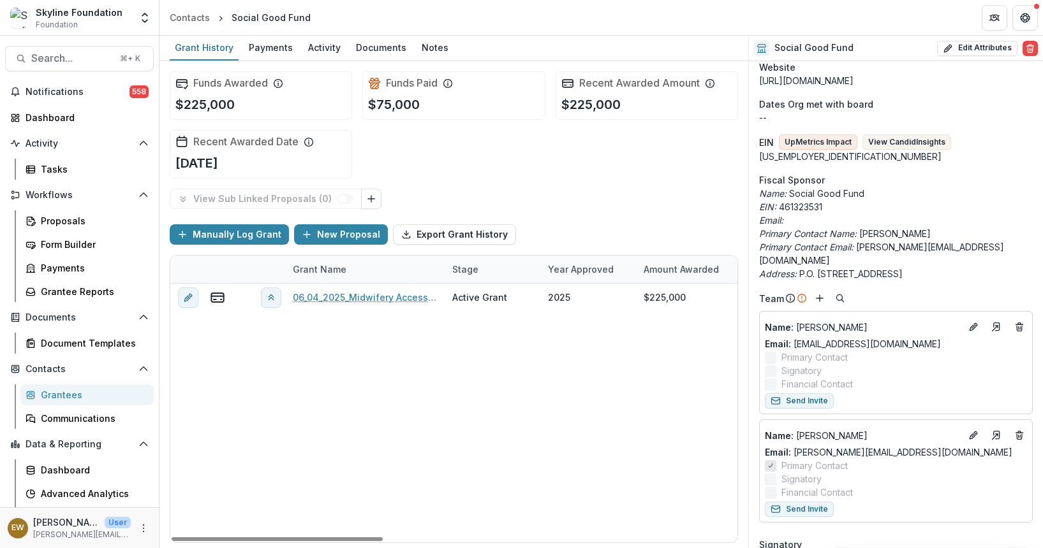
scroll to position [260, 0]
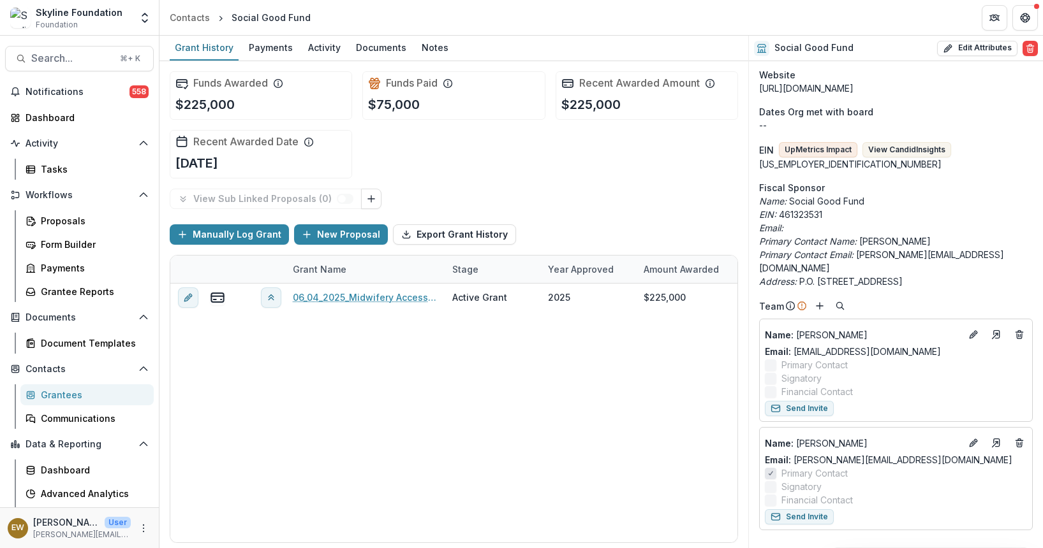
click at [870, 241] on p "Primary Contact Name: [PERSON_NAME]" at bounding box center [896, 241] width 274 height 13
drag, startPoint x: 870, startPoint y: 241, endPoint x: 955, endPoint y: 224, distance: 86.4
click at [955, 224] on div "Name: Social Good Fund EIN: [US_EMPLOYER_IDENTIFICATION_NUMBER] Email: Primary …" at bounding box center [896, 242] width 274 height 94
click at [937, 239] on p "Primary Contact Name: [PERSON_NAME]" at bounding box center [896, 241] width 274 height 13
drag, startPoint x: 930, startPoint y: 240, endPoint x: 862, endPoint y: 242, distance: 68.3
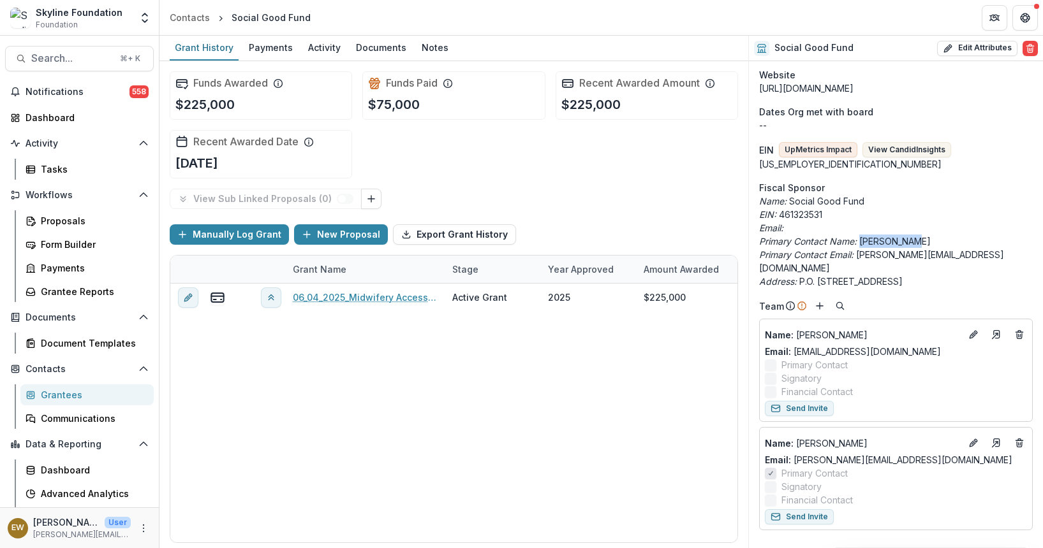
click at [862, 242] on p "Primary Contact Name: [PERSON_NAME]" at bounding box center [896, 241] width 274 height 13
click at [960, 242] on p "Primary Contact Name: [PERSON_NAME]" at bounding box center [896, 241] width 274 height 13
drag, startPoint x: 952, startPoint y: 243, endPoint x: 865, endPoint y: 242, distance: 86.1
click at [865, 242] on p "Primary Contact Name: [PERSON_NAME]" at bounding box center [896, 241] width 274 height 13
click at [974, 250] on p "Primary Contact Email: [PERSON_NAME][EMAIL_ADDRESS][DOMAIN_NAME]" at bounding box center [896, 261] width 274 height 27
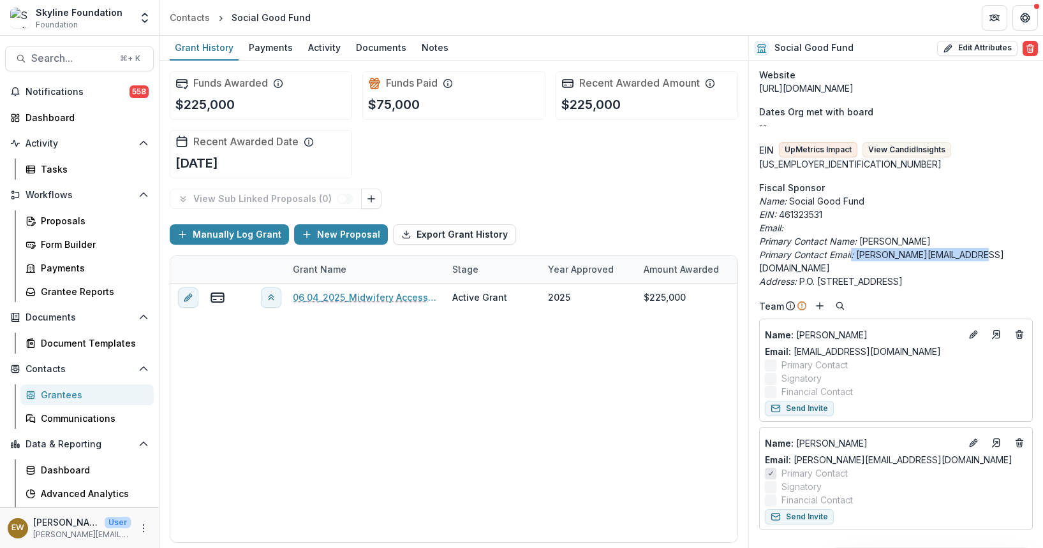
drag, startPoint x: 977, startPoint y: 252, endPoint x: 853, endPoint y: 259, distance: 124.6
click at [853, 259] on p "Primary Contact Email: [PERSON_NAME][EMAIL_ADDRESS][DOMAIN_NAME]" at bounding box center [896, 261] width 274 height 27
click at [853, 259] on icon "Primary Contact Email:" at bounding box center [806, 254] width 94 height 11
click at [863, 256] on p "Primary Contact Email: [PERSON_NAME][EMAIL_ADDRESS][DOMAIN_NAME]" at bounding box center [896, 261] width 274 height 27
drag, startPoint x: 863, startPoint y: 256, endPoint x: 984, endPoint y: 253, distance: 121.2
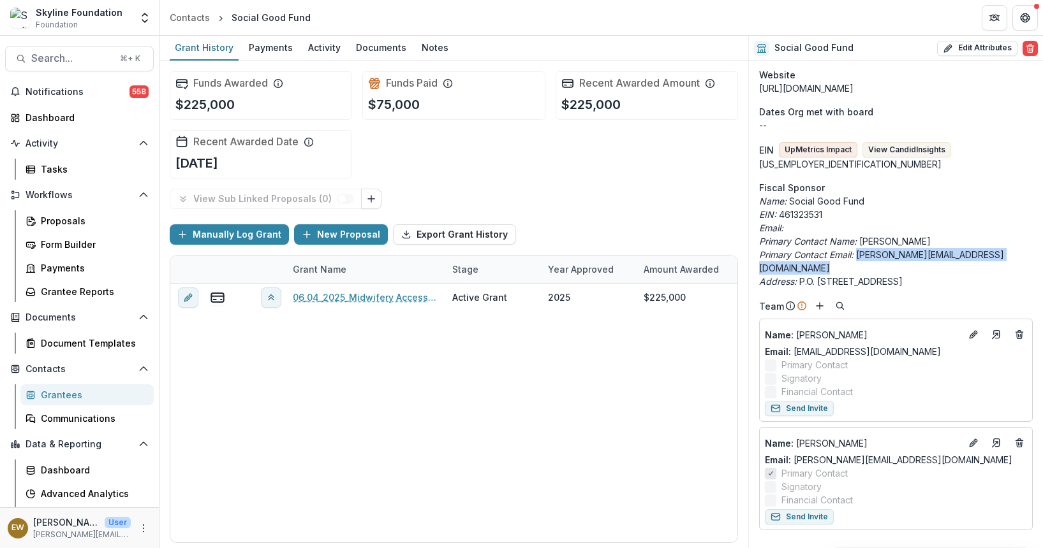
click at [984, 253] on p "Primary Contact Email: [PERSON_NAME][EMAIL_ADDRESS][DOMAIN_NAME]" at bounding box center [896, 261] width 274 height 27
click at [985, 253] on p "Primary Contact Email: [PERSON_NAME][EMAIL_ADDRESS][DOMAIN_NAME]" at bounding box center [896, 261] width 274 height 27
drag, startPoint x: 904, startPoint y: 251, endPoint x: 873, endPoint y: 254, distance: 31.4
click at [873, 254] on p "Primary Contact Email: [PERSON_NAME][EMAIL_ADDRESS][DOMAIN_NAME]" at bounding box center [896, 261] width 274 height 27
click at [821, 306] on line "Add" at bounding box center [819, 306] width 6 height 0
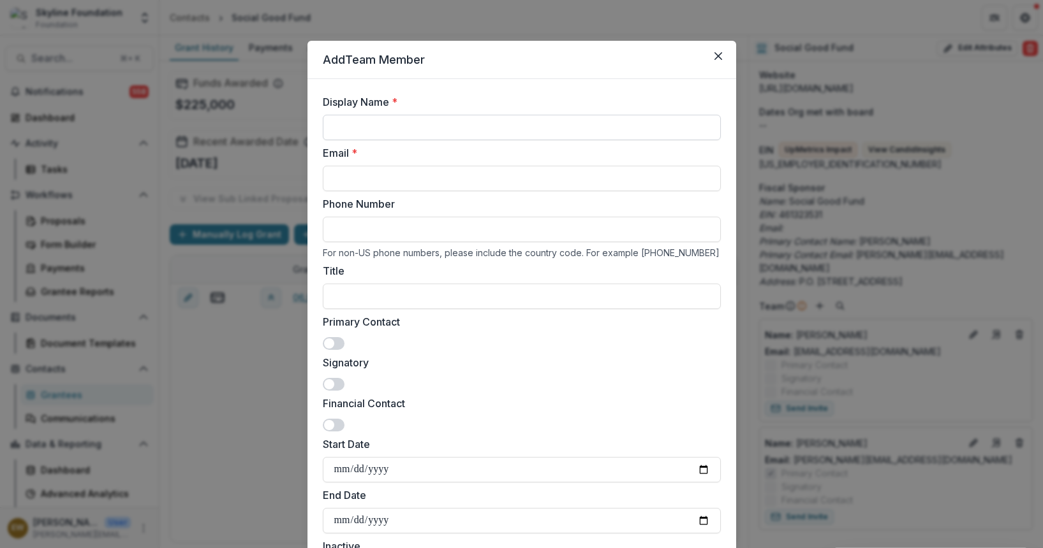
click at [427, 122] on input "Display Name *" at bounding box center [522, 128] width 398 height 26
click at [965, 200] on div "Add Team Member Display Name * Email * Phone Number For non-US phone numbers, p…" at bounding box center [521, 274] width 1043 height 548
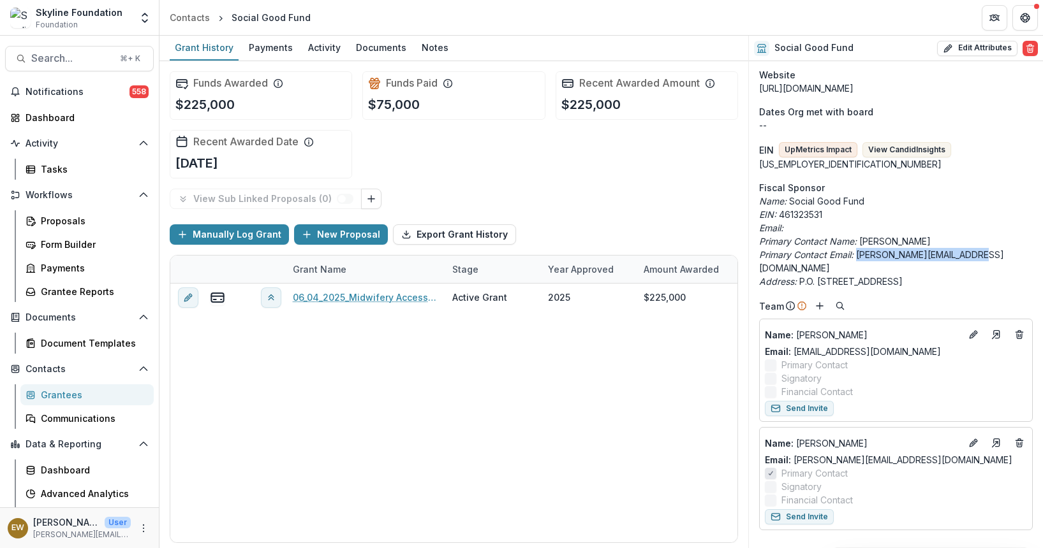
drag, startPoint x: 993, startPoint y: 252, endPoint x: 856, endPoint y: 260, distance: 136.7
click at [856, 260] on p "Primary Contact Email: [PERSON_NAME][EMAIL_ADDRESS][DOMAIN_NAME]" at bounding box center [896, 261] width 274 height 27
copy p "[PERSON_NAME][EMAIL_ADDRESS][DOMAIN_NAME]"
click at [817, 306] on line "Add" at bounding box center [819, 306] width 6 height 0
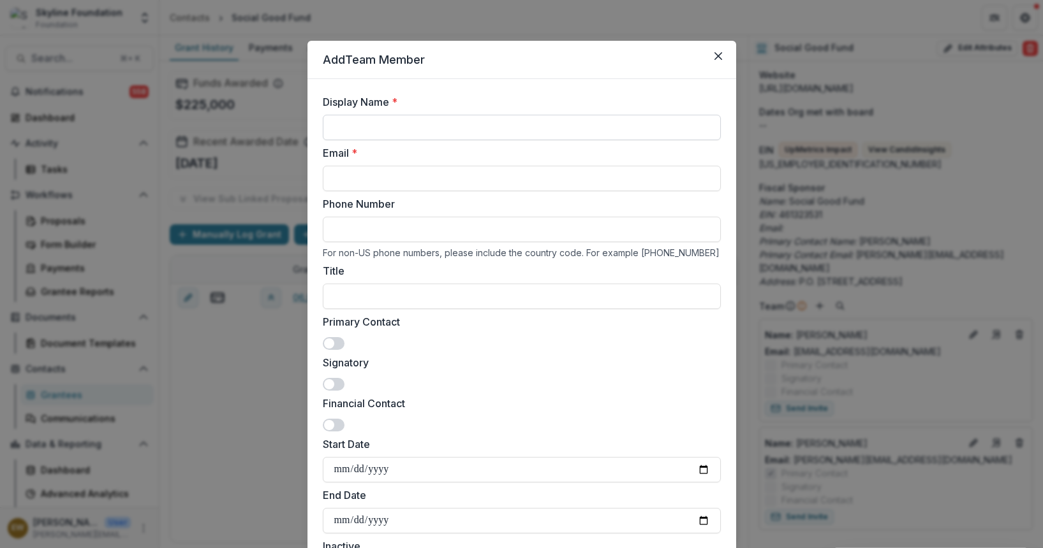
click at [439, 137] on input "Display Name *" at bounding box center [522, 128] width 398 height 26
type input "**********"
paste input "**********"
type input "**********"
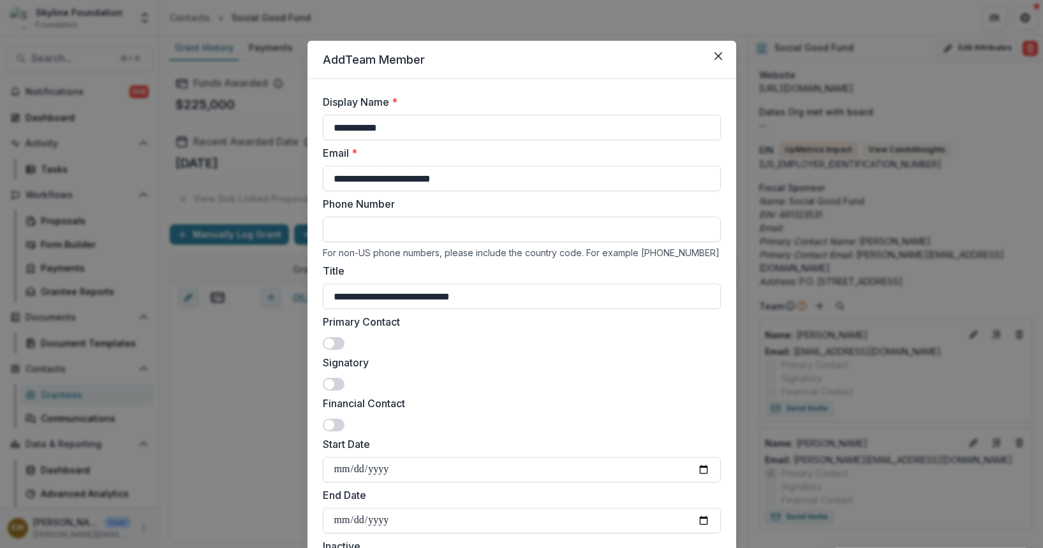
click at [324, 383] on span at bounding box center [329, 384] width 10 height 10
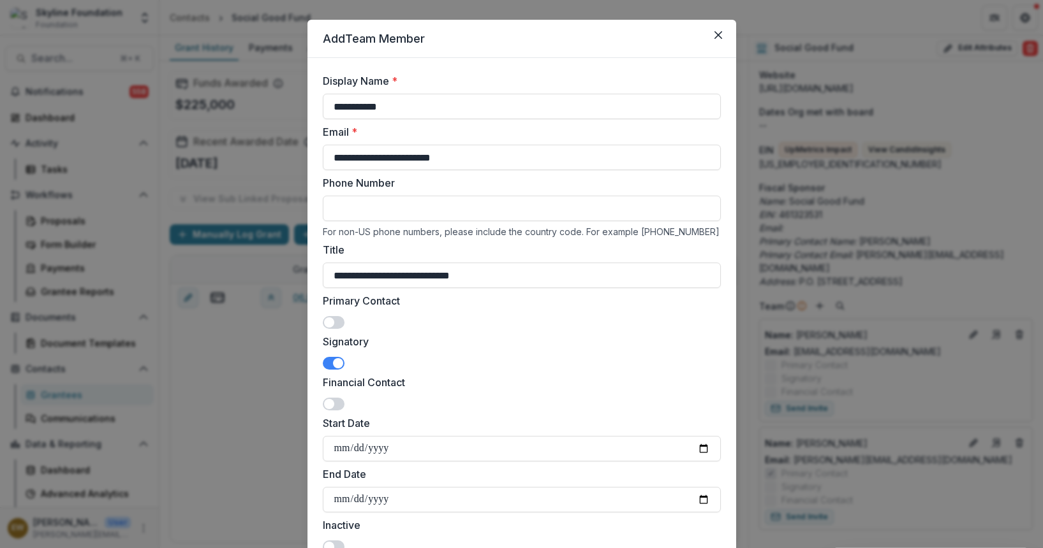
scroll to position [165, 0]
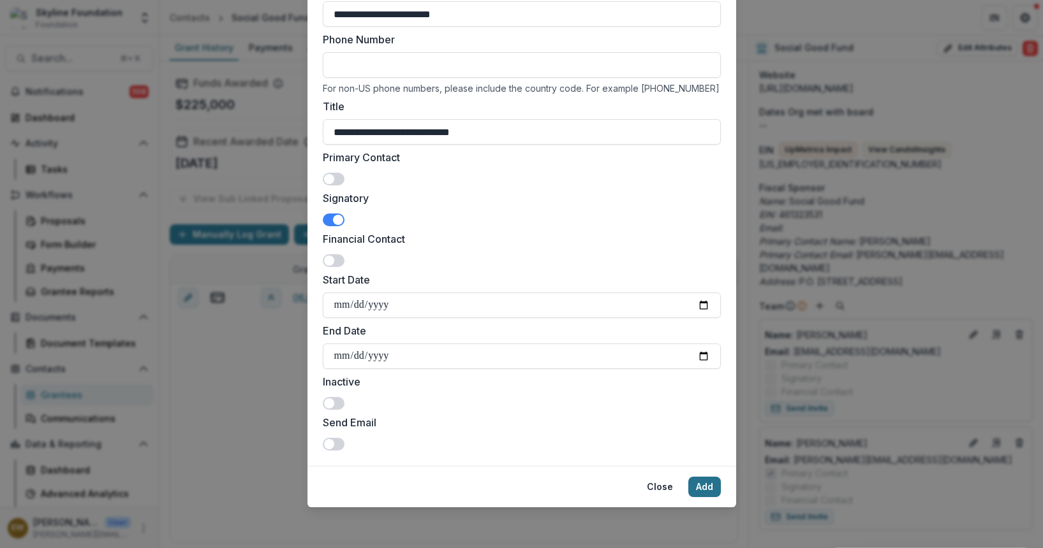
click at [692, 478] on button "Add" at bounding box center [704, 487] width 33 height 20
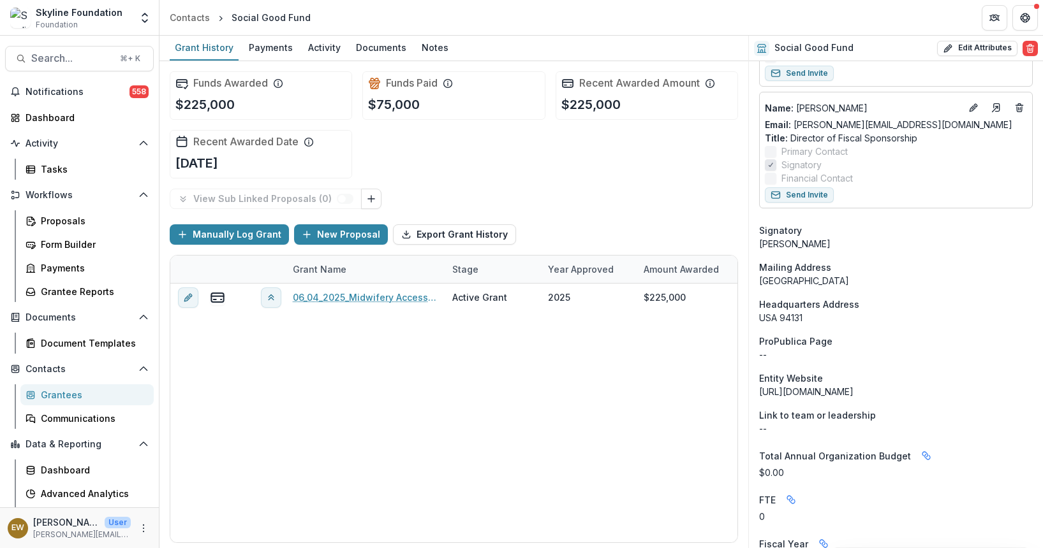
scroll to position [709, 0]
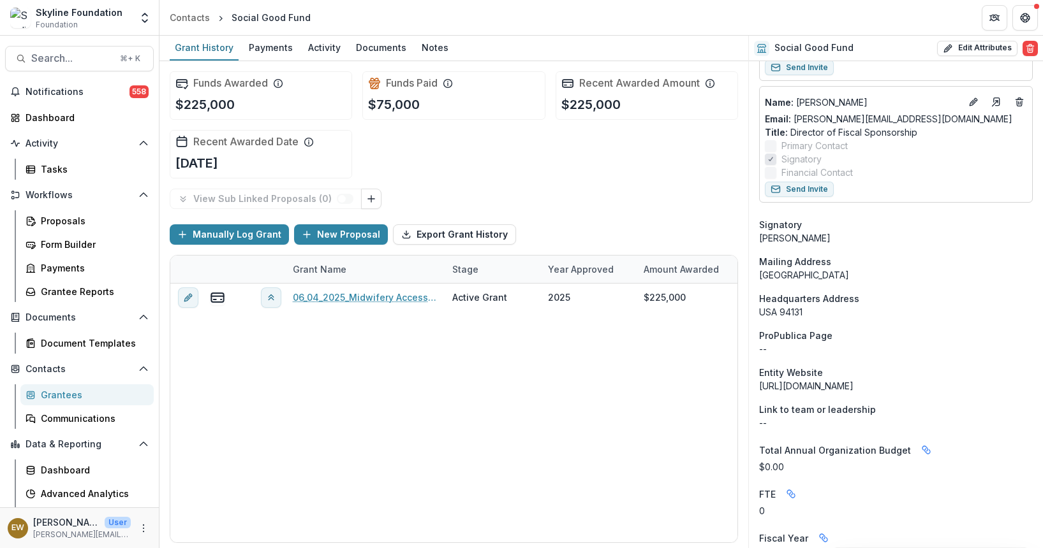
click at [789, 305] on div "USA 94131" at bounding box center [896, 311] width 274 height 13
click at [875, 305] on div "USA 94131" at bounding box center [896, 311] width 274 height 13
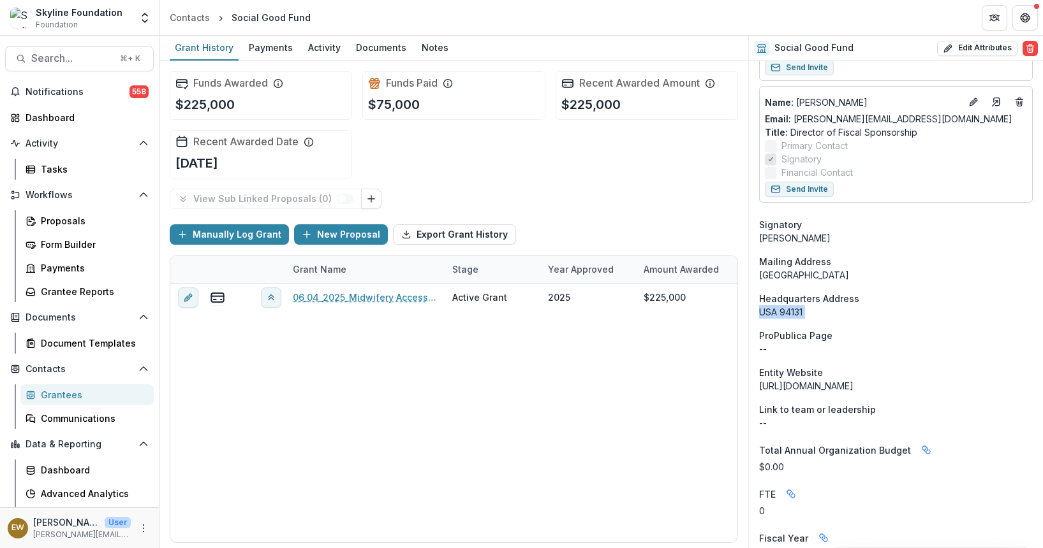
click at [875, 305] on div "USA 94131" at bounding box center [896, 311] width 274 height 13
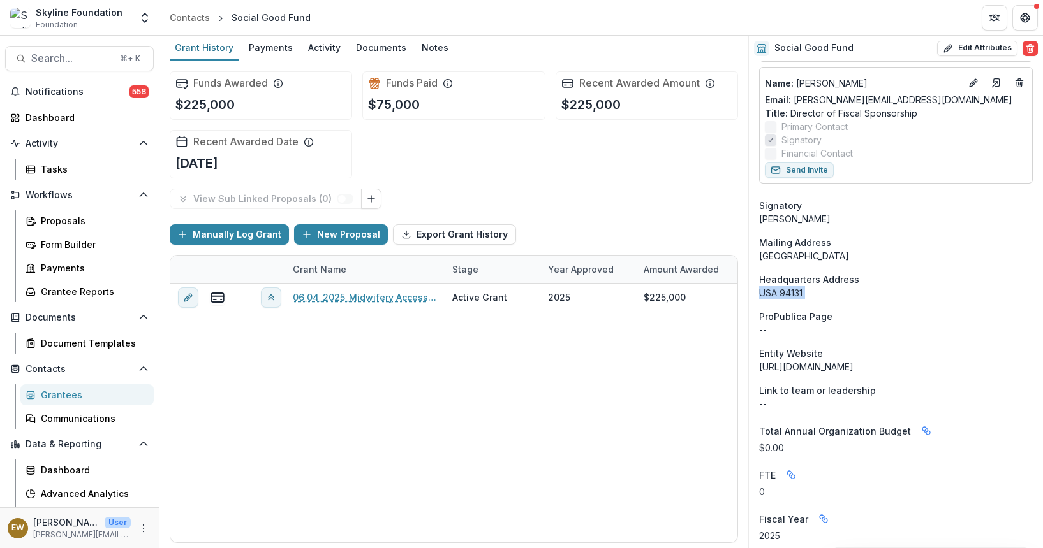
scroll to position [731, 0]
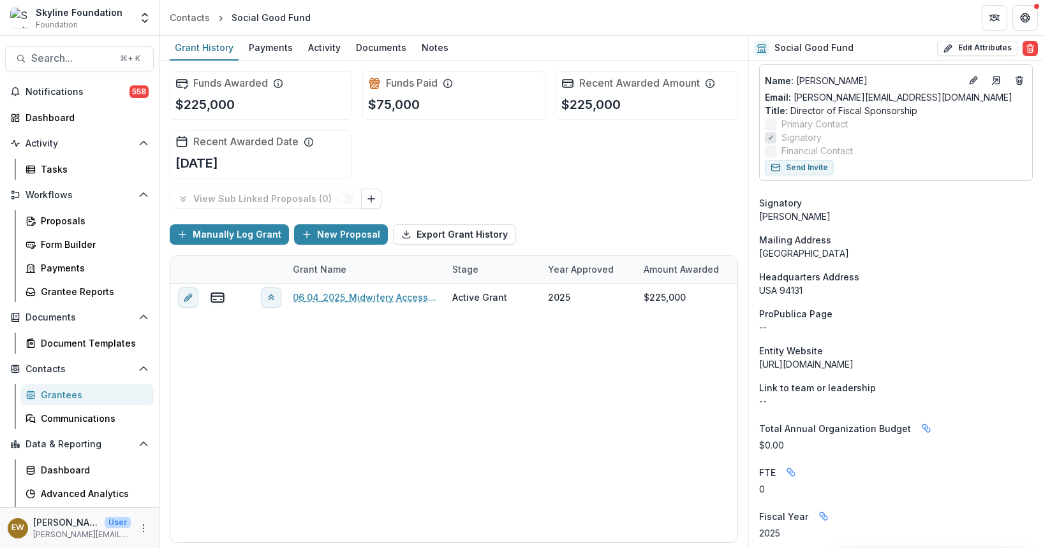
click at [868, 307] on div "ProPublica Page" at bounding box center [896, 313] width 274 height 13
click at [899, 288] on div "Onboarding Completed DBA Midwifery Access [US_STATE] (project of Social Good Fu…" at bounding box center [896, 352] width 294 height 2045
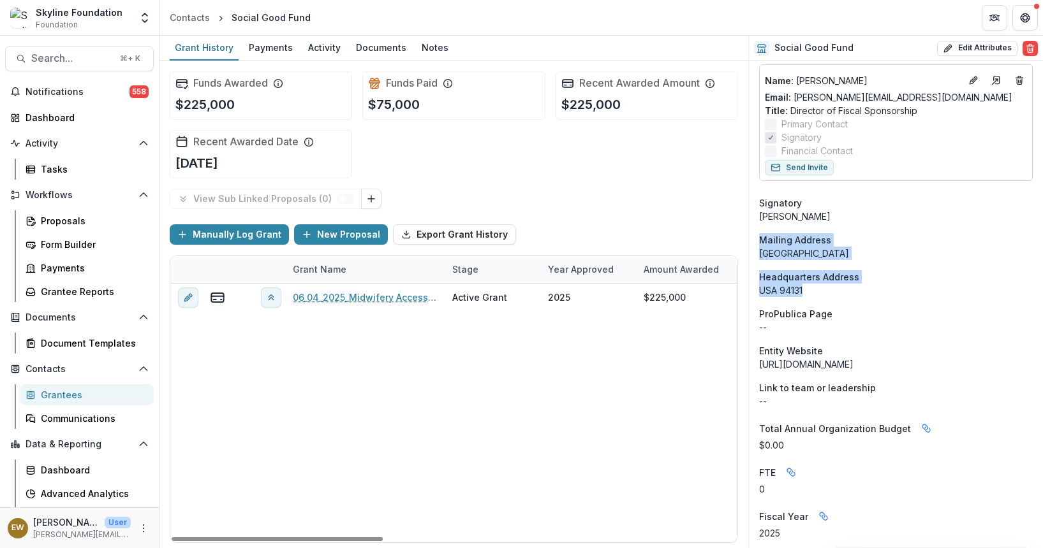
drag, startPoint x: 893, startPoint y: 286, endPoint x: 828, endPoint y: 219, distance: 93.4
click at [828, 219] on div "Onboarding Completed DBA Midwifery Access [US_STATE] (project of Social Good Fu…" at bounding box center [896, 352] width 294 height 2045
click at [849, 233] on div "Mailing Address" at bounding box center [896, 239] width 274 height 13
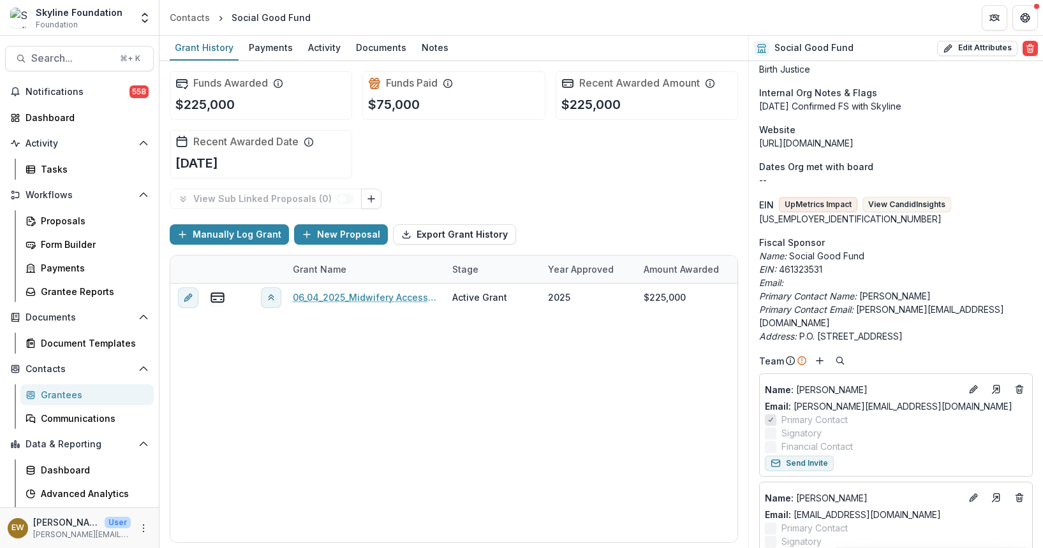
scroll to position [300, 0]
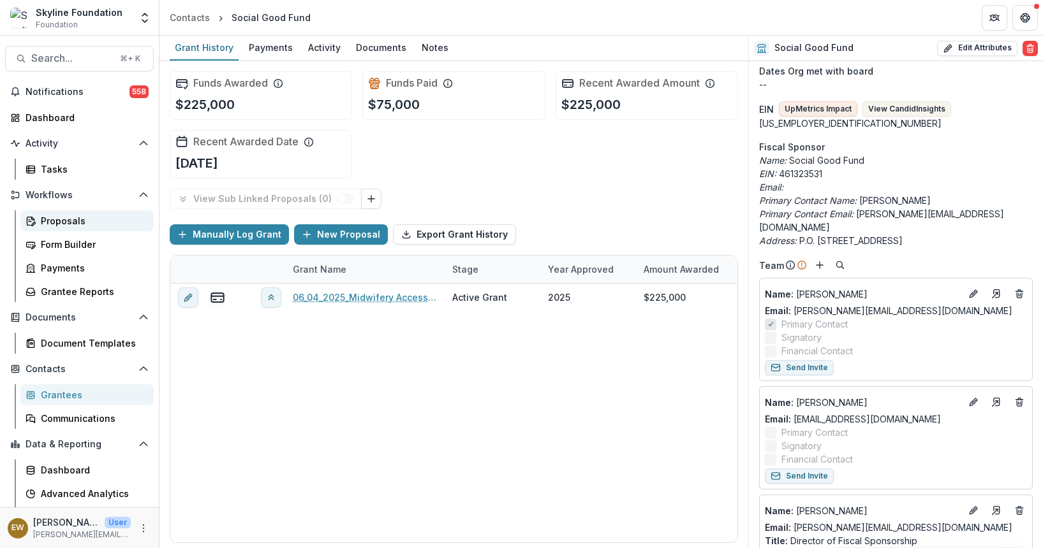
click at [75, 217] on div "Proposals" at bounding box center [92, 220] width 103 height 13
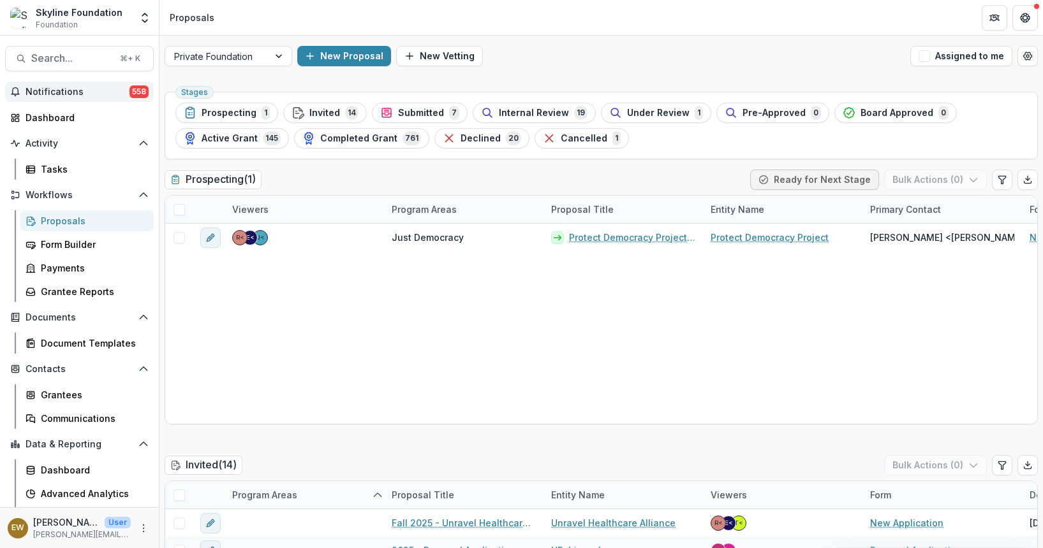
click at [100, 95] on span "Notifications" at bounding box center [78, 92] width 104 height 11
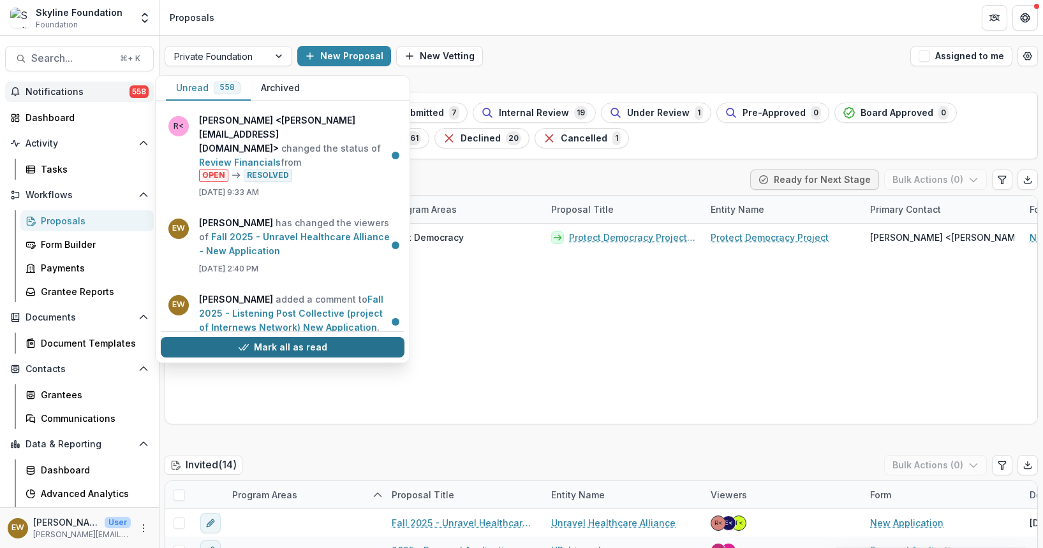
click at [270, 351] on button "Mark all as read" at bounding box center [283, 347] width 244 height 20
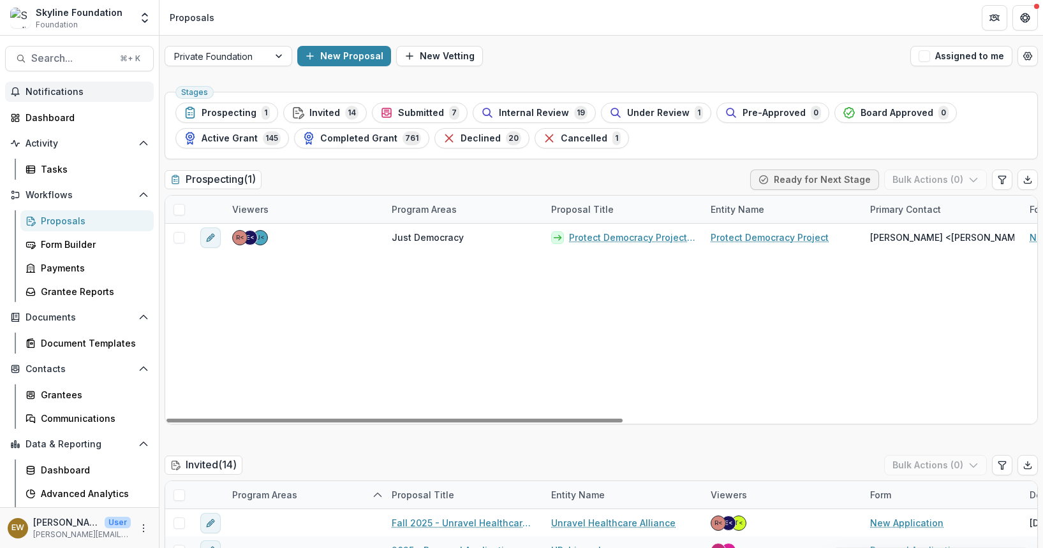
click at [644, 326] on div "J< E< R< Just Democracy Protect Democracy Project - 2025 - New Application Prot…" at bounding box center [992, 324] width 1654 height 200
click at [82, 80] on div "Search... ⌘ + K Notifications Dashboard Activity Tasks Workflows Proposals Form…" at bounding box center [79, 292] width 159 height 513
click at [75, 92] on span "Notifications" at bounding box center [87, 92] width 123 height 11
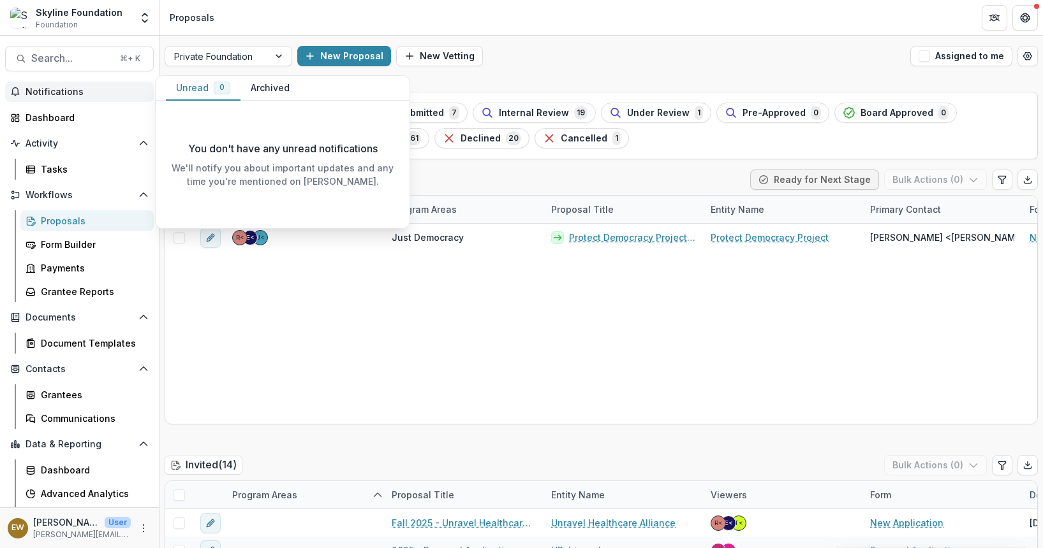
click at [75, 92] on span "Notifications" at bounding box center [87, 92] width 123 height 11
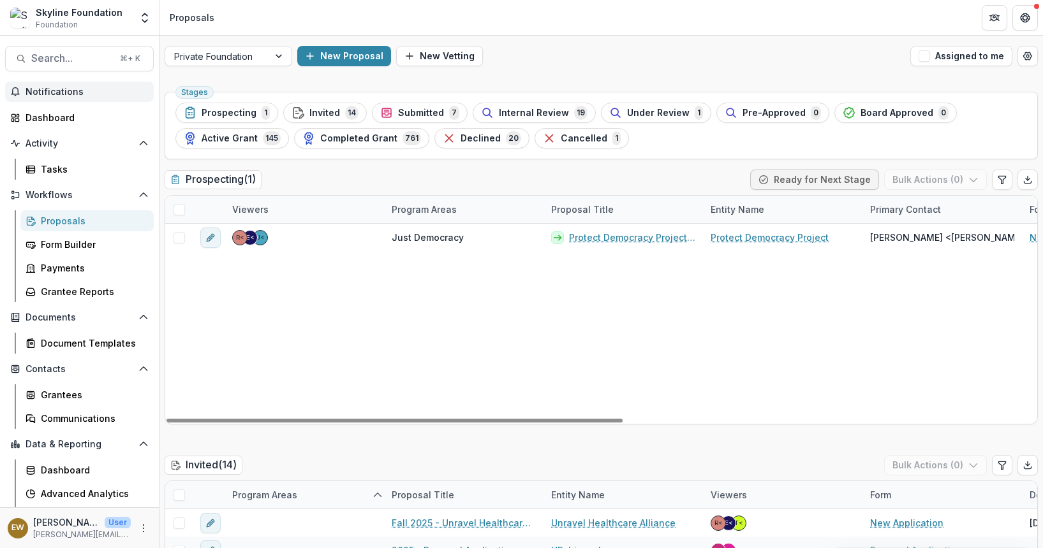
click at [42, 84] on button "Notifications" at bounding box center [79, 92] width 149 height 20
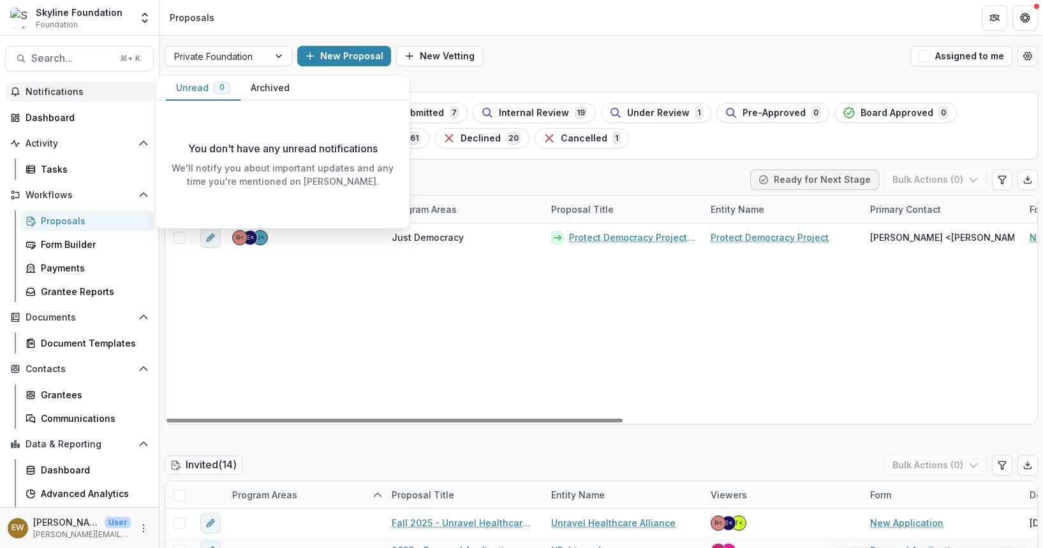
click at [68, 91] on span "Notifications" at bounding box center [87, 92] width 123 height 11
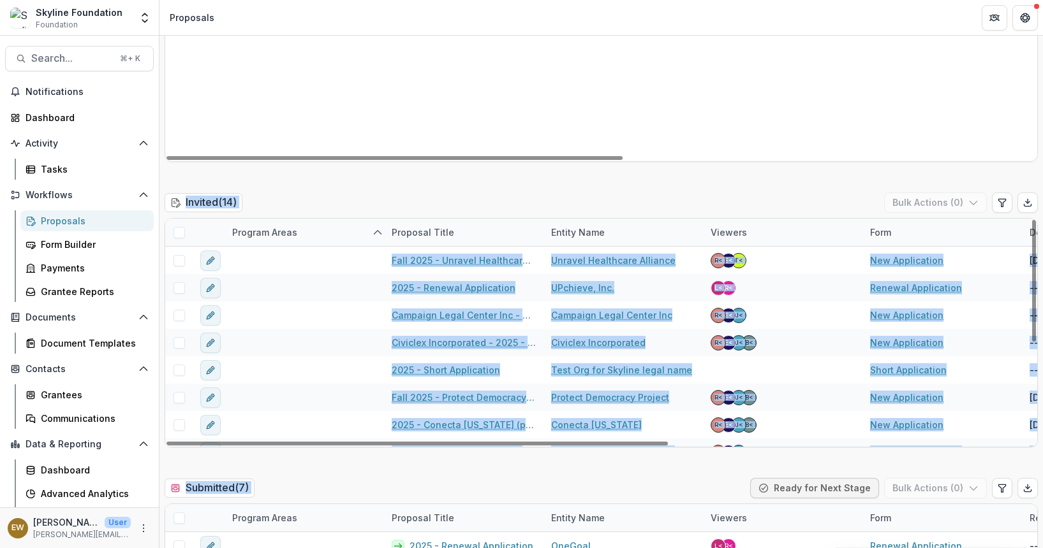
drag, startPoint x: 202, startPoint y: 163, endPoint x: 465, endPoint y: 512, distance: 437.1
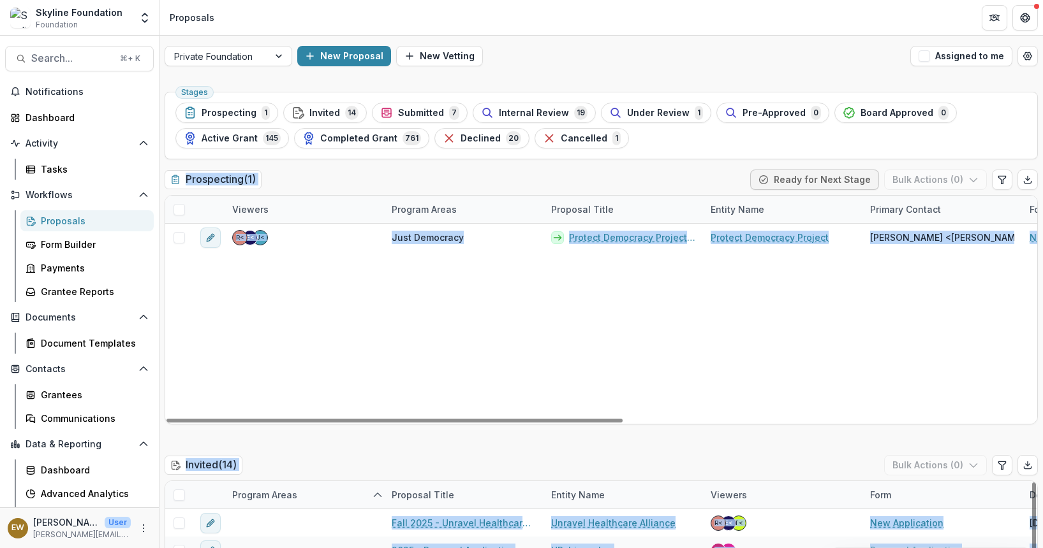
click at [328, 175] on div "Prospecting ( 1 ) Ready for Next Stage Bulk Actions ( 0 )" at bounding box center [601, 183] width 873 height 26
